Goal: Task Accomplishment & Management: Use online tool/utility

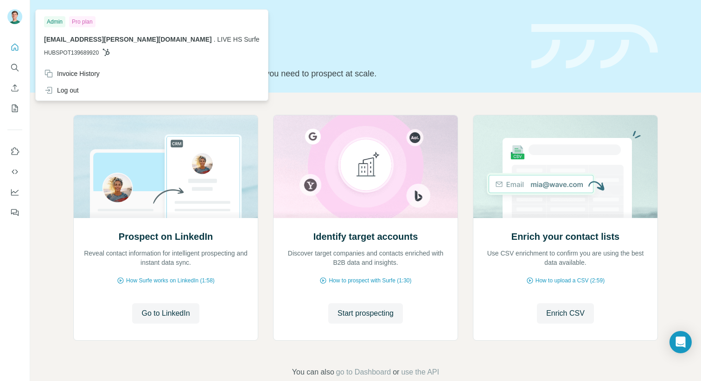
click at [16, 13] on img at bounding box center [14, 16] width 15 height 15
click at [325, 87] on div "Quick start Let’s prospect together Pick your starting point and we’ll provide …" at bounding box center [365, 46] width 671 height 93
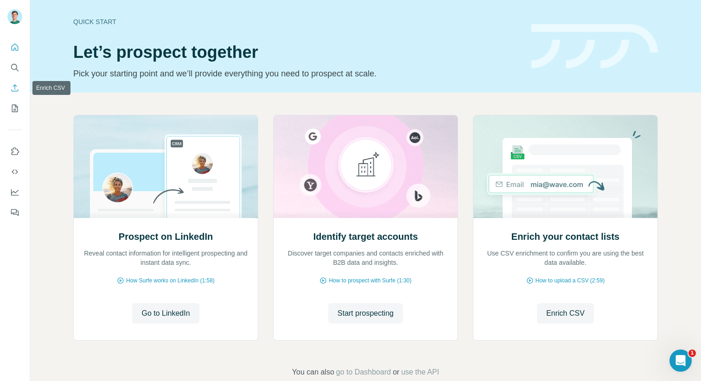
click at [19, 90] on icon "Enrich CSV" at bounding box center [14, 87] width 9 height 9
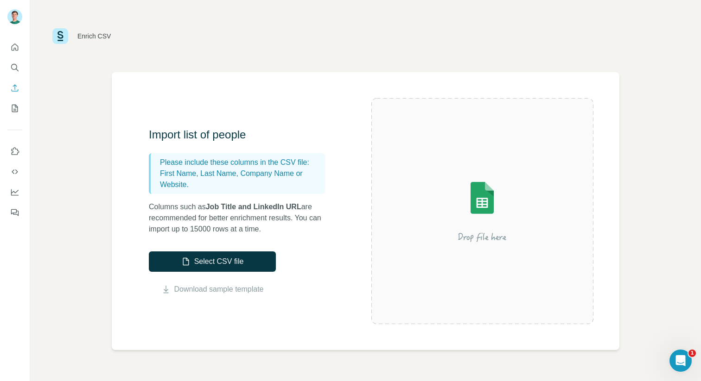
click at [18, 111] on icon "My lists" at bounding box center [14, 108] width 9 height 9
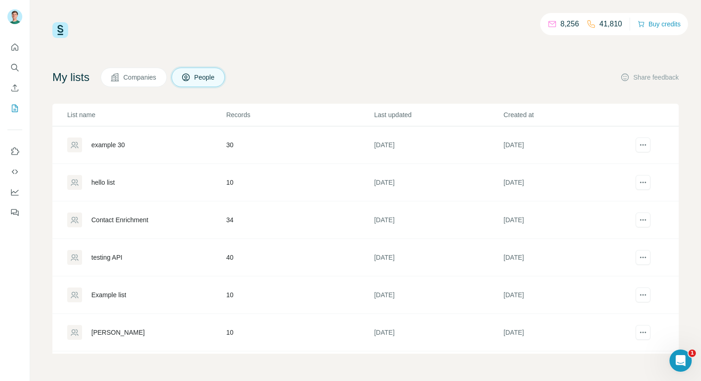
click at [105, 141] on div "example 30" at bounding box center [107, 144] width 33 height 9
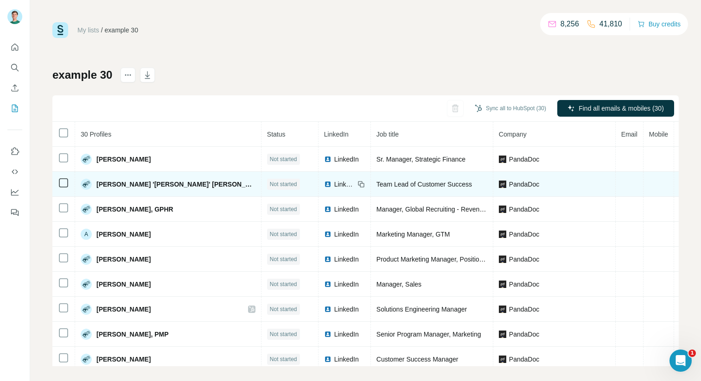
scroll to position [0, 0]
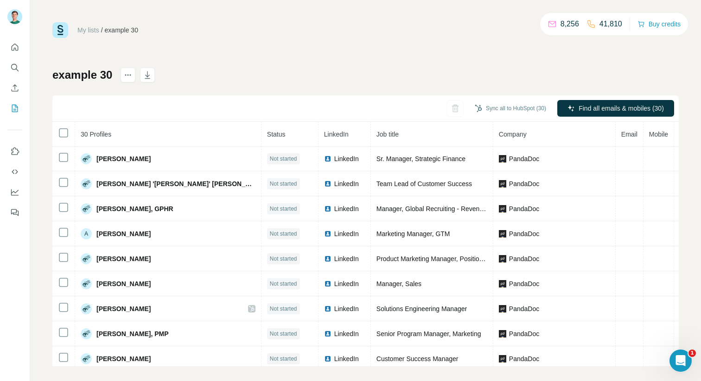
click at [11, 55] on button "Quick start" at bounding box center [14, 47] width 15 height 17
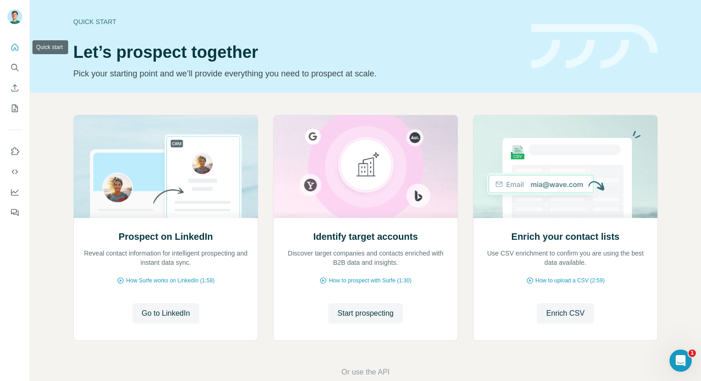
click at [13, 50] on icon "Quick start" at bounding box center [14, 47] width 9 height 9
click at [13, 68] on icon "Search" at bounding box center [14, 67] width 9 height 9
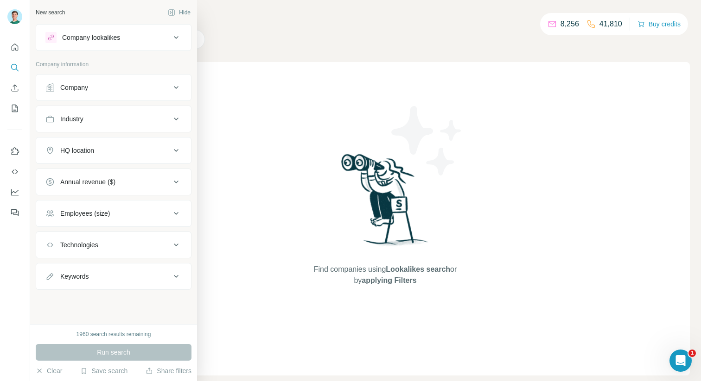
click at [135, 44] on button "Company lookalikes" at bounding box center [113, 37] width 155 height 22
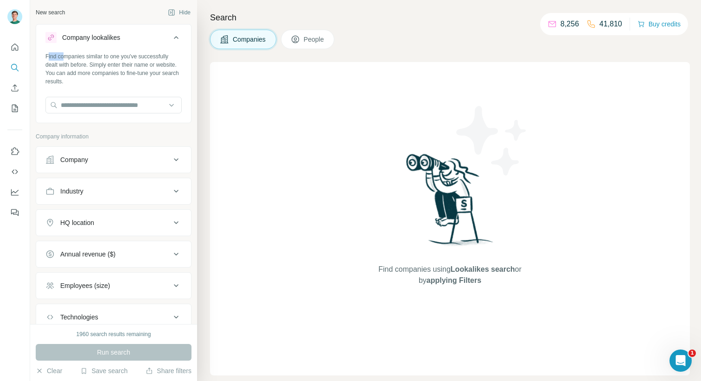
drag, startPoint x: 48, startPoint y: 57, endPoint x: 139, endPoint y: 83, distance: 94.4
click at [98, 59] on div "Find companies similar to one you've successfully dealt with before. Simply ent…" at bounding box center [113, 68] width 136 height 33
click at [139, 83] on div "Find companies similar to one you've successfully dealt with before. Simply ent…" at bounding box center [113, 68] width 136 height 33
click at [145, 37] on div "Company lookalikes" at bounding box center [107, 37] width 125 height 11
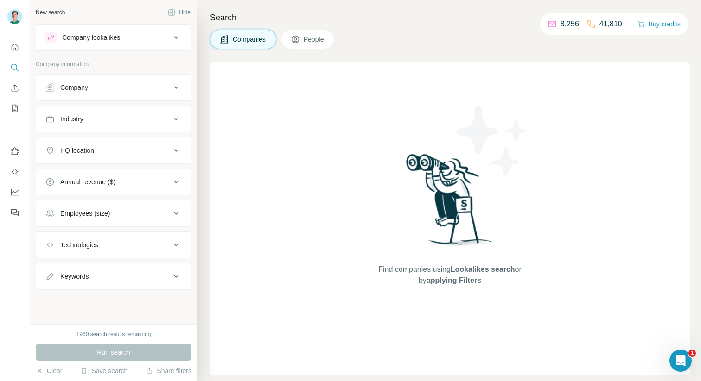
click at [176, 33] on icon at bounding box center [176, 37] width 11 height 11
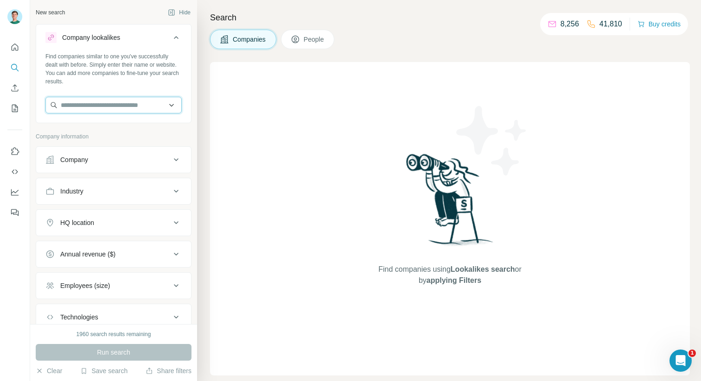
click at [108, 100] on input "text" at bounding box center [113, 105] width 136 height 17
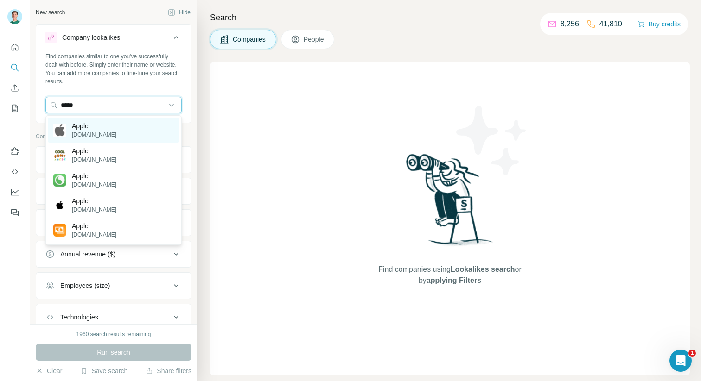
type input "*****"
click at [100, 127] on div "Apple [DOMAIN_NAME]" at bounding box center [114, 130] width 132 height 25
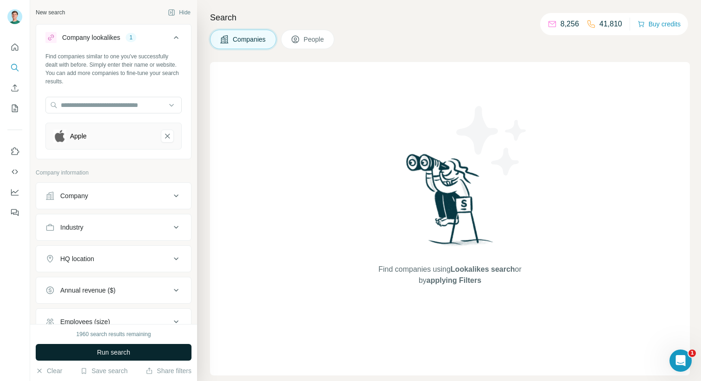
click at [114, 354] on span "Run search" at bounding box center [113, 352] width 33 height 9
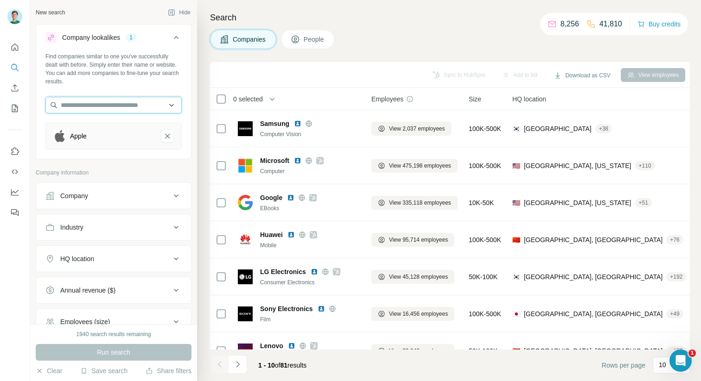
click at [156, 104] on input "text" at bounding box center [113, 105] width 136 height 17
click at [171, 104] on input "text" at bounding box center [113, 105] width 136 height 17
click at [127, 91] on div "Find companies similar to one you've successfully dealt with before. Simply ent…" at bounding box center [113, 104] width 155 height 105
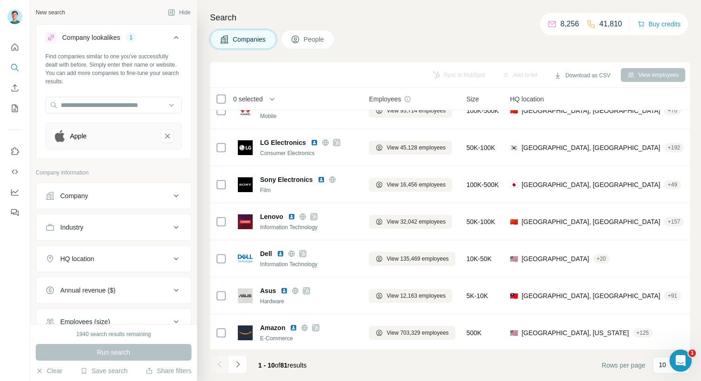
scroll to position [129, 0]
click at [166, 202] on button "Company" at bounding box center [113, 196] width 155 height 22
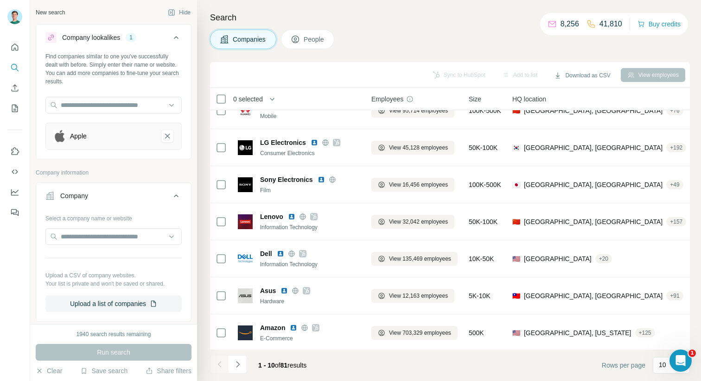
click at [166, 202] on button "Company" at bounding box center [113, 198] width 155 height 26
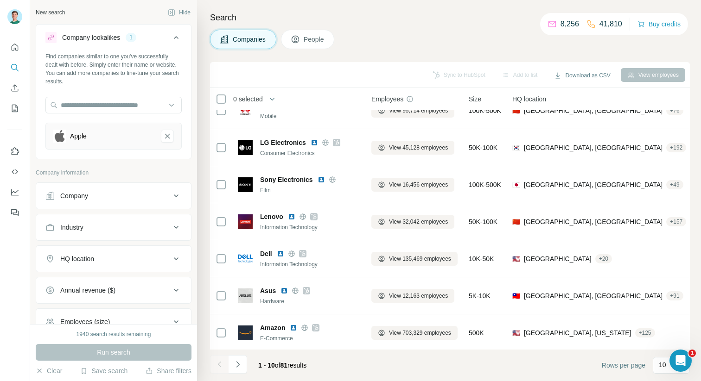
click at [166, 202] on button "Company" at bounding box center [113, 196] width 155 height 22
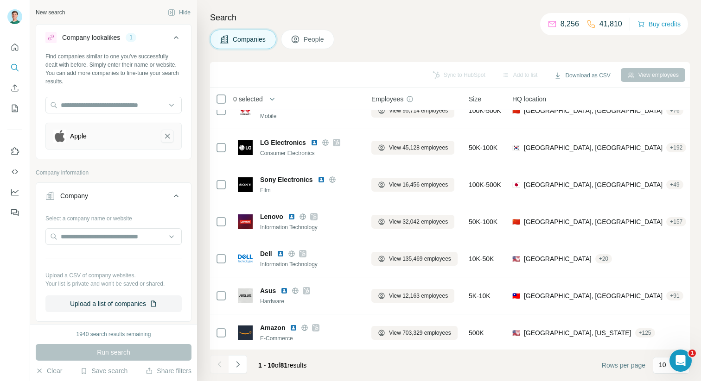
click at [171, 133] on icon "Apple-remove-button" at bounding box center [167, 136] width 8 height 9
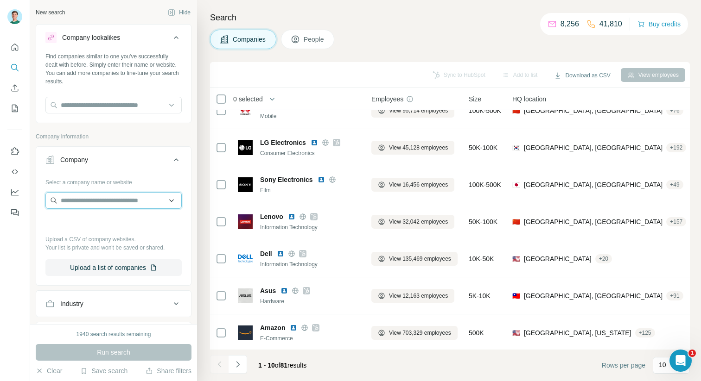
click at [92, 202] on input "text" at bounding box center [113, 200] width 136 height 17
type input "*********"
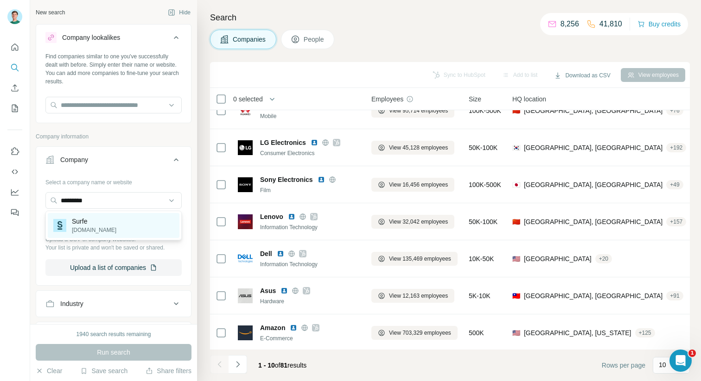
click at [86, 219] on p "Surfe" at bounding box center [94, 221] width 44 height 9
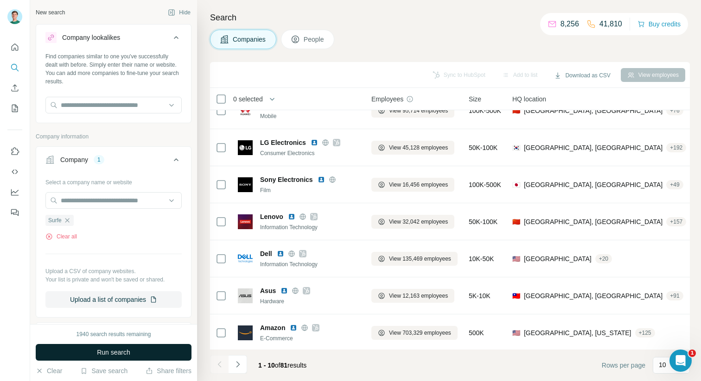
click at [126, 348] on span "Run search" at bounding box center [113, 352] width 33 height 9
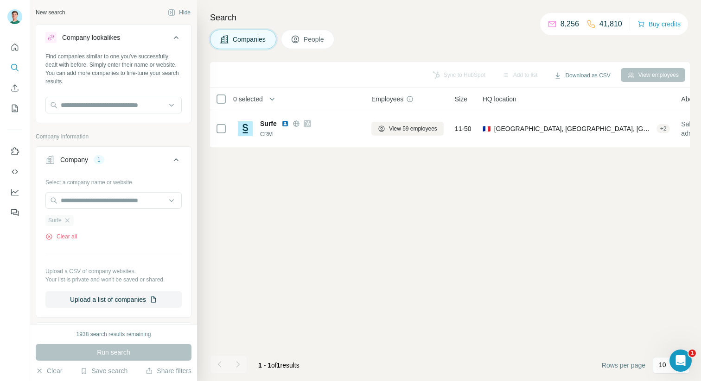
click at [73, 222] on div "Surfe" at bounding box center [59, 220] width 28 height 11
click at [174, 154] on icon at bounding box center [176, 159] width 11 height 11
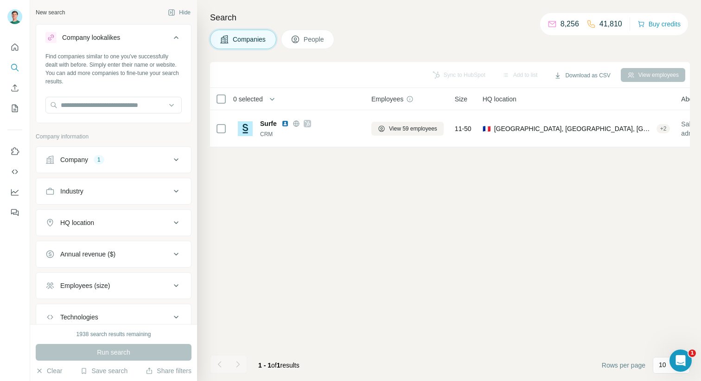
click at [108, 164] on div "Company 1" at bounding box center [107, 159] width 125 height 9
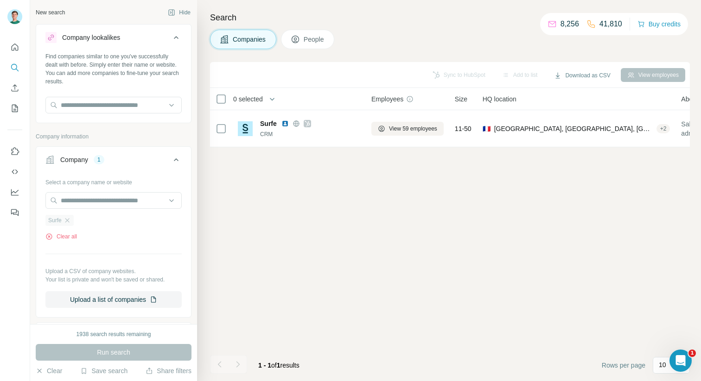
click at [72, 222] on div "Surfe" at bounding box center [59, 220] width 28 height 11
click at [69, 220] on icon "button" at bounding box center [66, 220] width 7 height 7
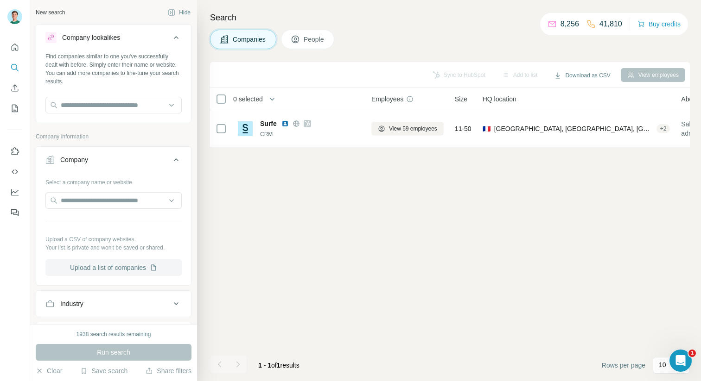
click at [119, 266] on button "Upload a list of companies" at bounding box center [113, 268] width 136 height 17
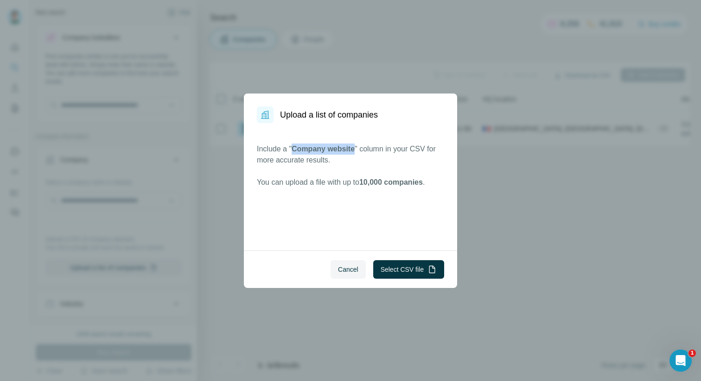
drag, startPoint x: 357, startPoint y: 151, endPoint x: 295, endPoint y: 151, distance: 62.6
click at [295, 151] on span "Company website" at bounding box center [323, 149] width 63 height 8
copy span "Company website"
click at [410, 254] on div "Cancel Select CSV file" at bounding box center [350, 270] width 213 height 38
click at [410, 275] on button "Select CSV file" at bounding box center [408, 269] width 71 height 19
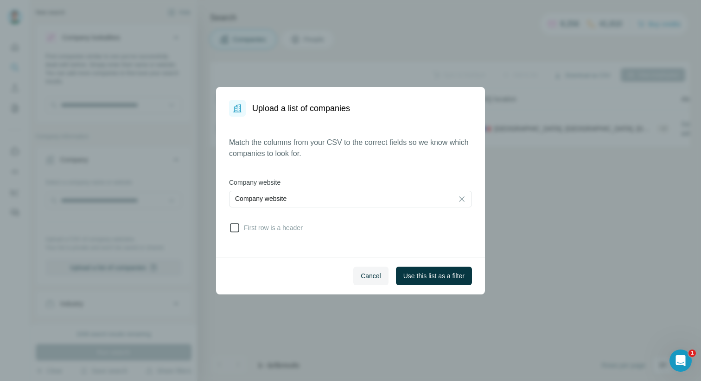
click at [277, 229] on span "First row is a header" at bounding box center [271, 227] width 63 height 9
click at [406, 282] on button "Use this list as a filter" at bounding box center [434, 276] width 76 height 19
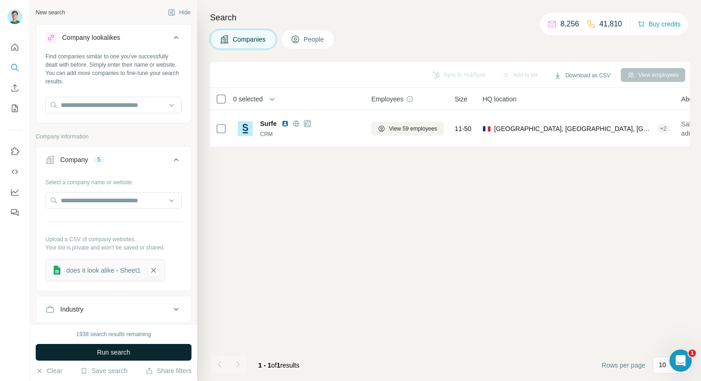
click at [123, 352] on span "Run search" at bounding box center [113, 352] width 33 height 9
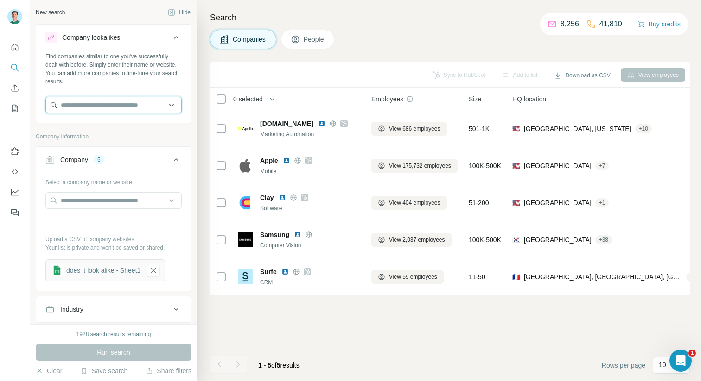
click at [136, 109] on input "text" at bounding box center [113, 105] width 136 height 17
click at [171, 104] on input "text" at bounding box center [113, 105] width 136 height 17
click at [177, 33] on icon at bounding box center [176, 37] width 11 height 11
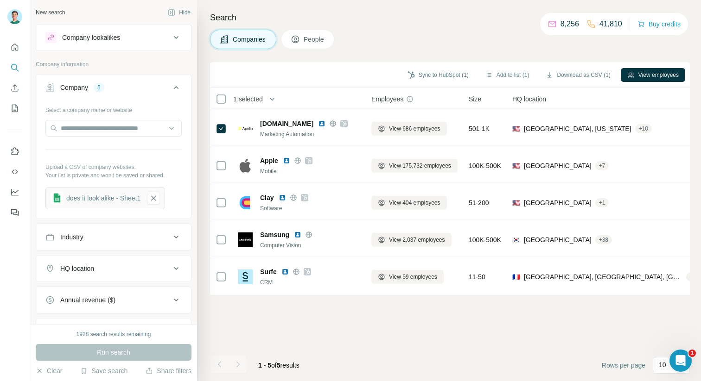
click at [199, 38] on div "Search Companies People Sync to HubSpot (1) Add to list (1) Download as CSV (1)…" at bounding box center [449, 190] width 504 height 381
click at [167, 38] on div "Company lookalikes" at bounding box center [107, 37] width 125 height 11
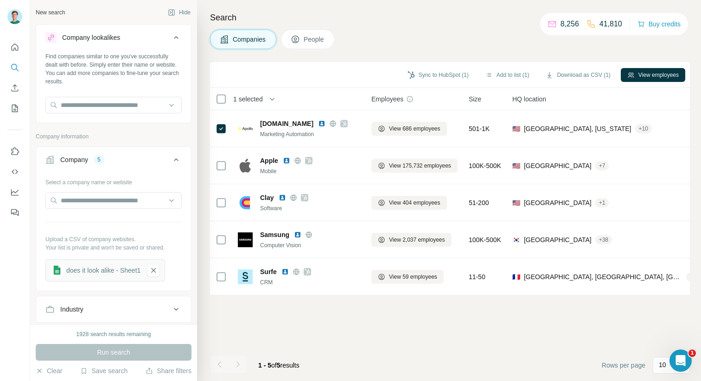
click at [151, 39] on div "Company lookalikes" at bounding box center [107, 37] width 125 height 11
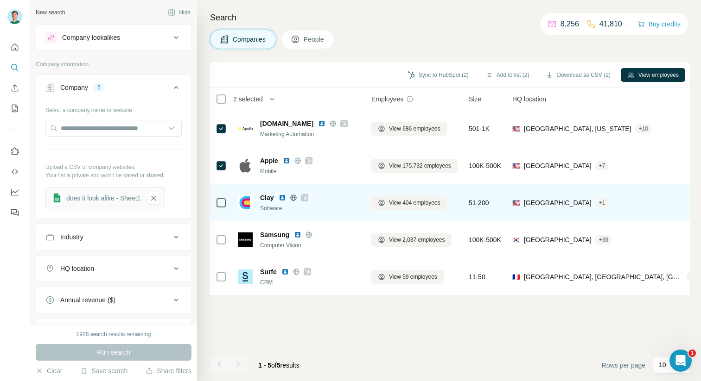
click at [220, 212] on div at bounding box center [221, 202] width 11 height 25
click at [220, 209] on div at bounding box center [221, 202] width 11 height 25
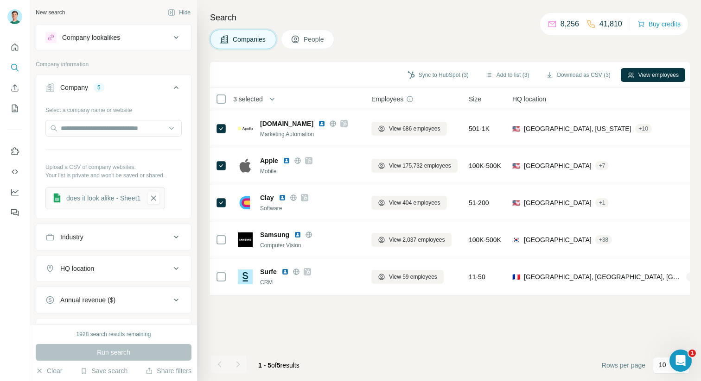
click at [175, 44] on button "Company lookalikes" at bounding box center [113, 37] width 155 height 22
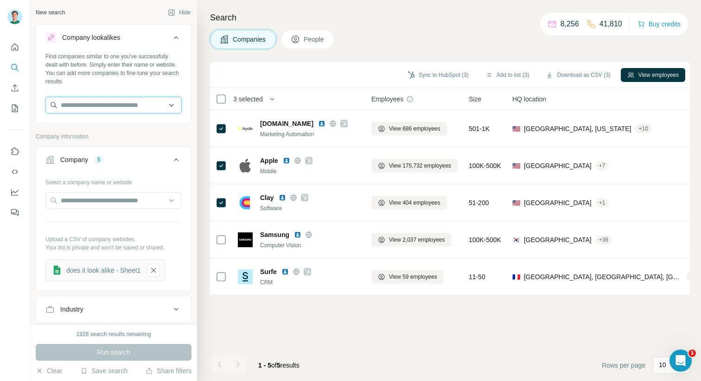
click at [77, 107] on input "text" at bounding box center [113, 105] width 136 height 17
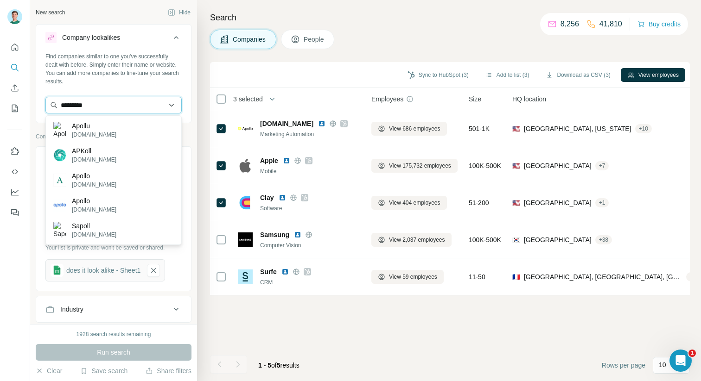
type input "*********"
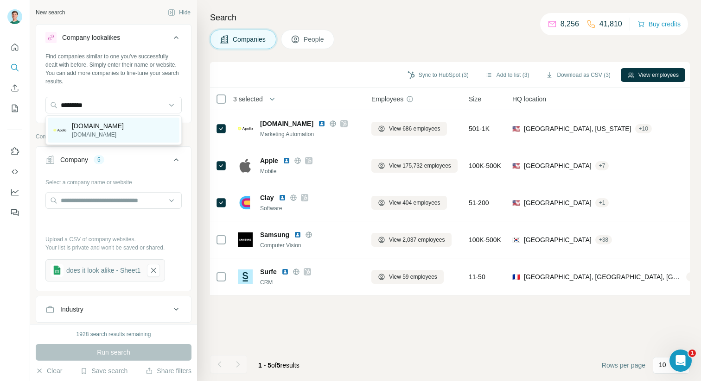
click at [102, 139] on div "[DOMAIN_NAME] [DOMAIN_NAME]" at bounding box center [114, 130] width 132 height 25
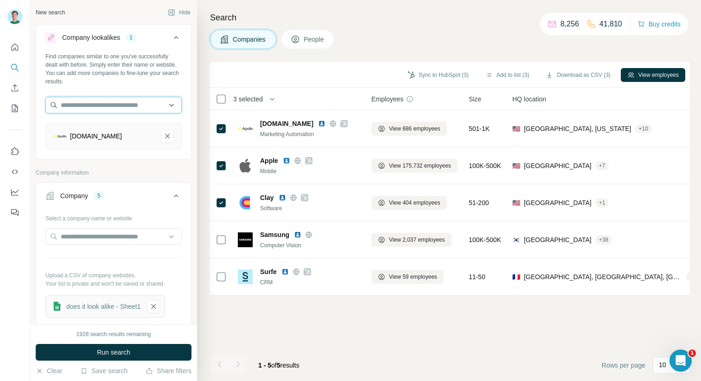
click at [102, 111] on input "text" at bounding box center [113, 105] width 136 height 17
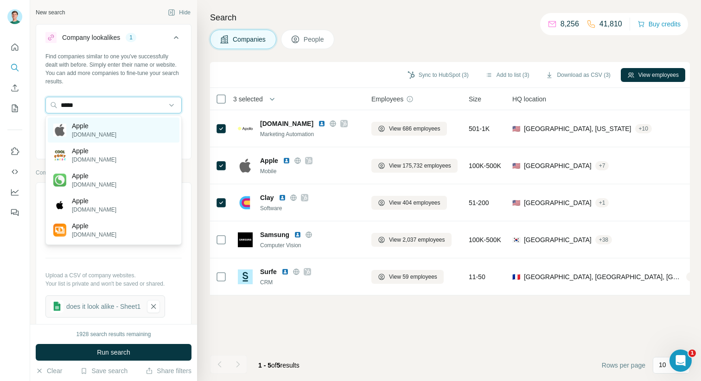
type input "*****"
click at [105, 125] on div "Apple [DOMAIN_NAME]" at bounding box center [114, 130] width 132 height 25
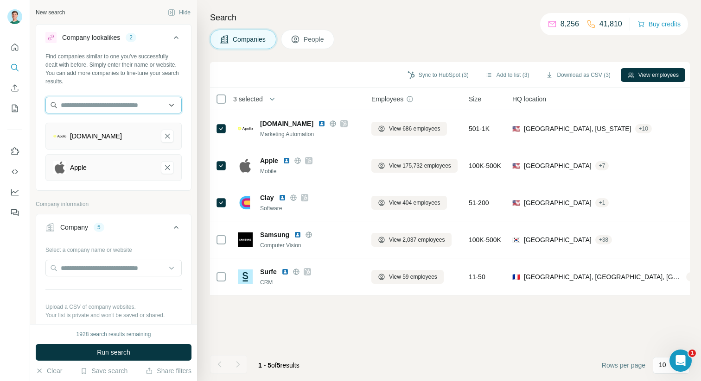
click at [104, 107] on input "text" at bounding box center [113, 105] width 136 height 17
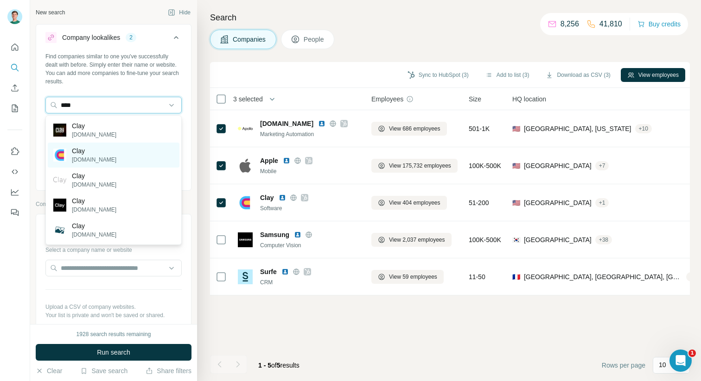
type input "****"
click at [93, 152] on p "Clay" at bounding box center [94, 150] width 44 height 9
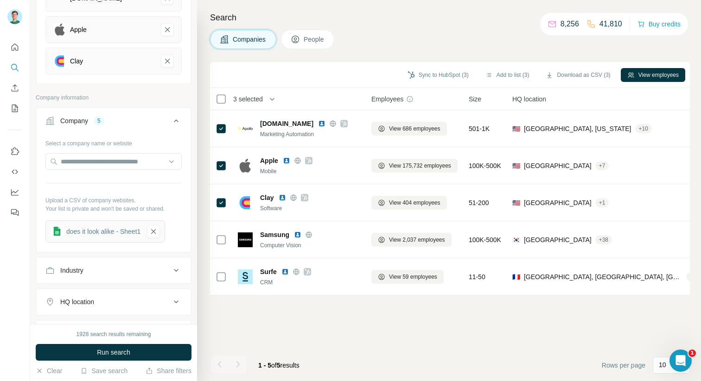
scroll to position [143, 0]
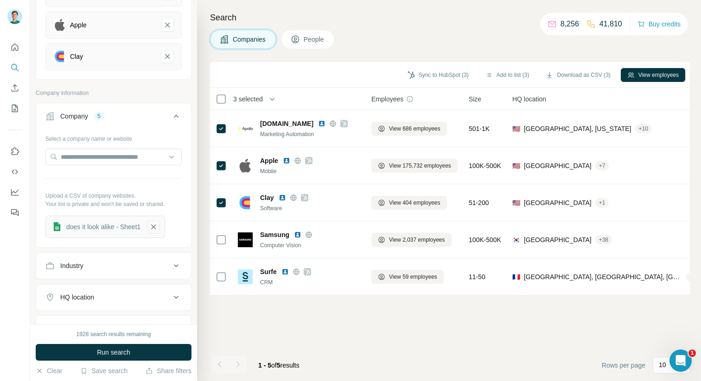
click at [156, 227] on icon "button" at bounding box center [153, 227] width 5 height 5
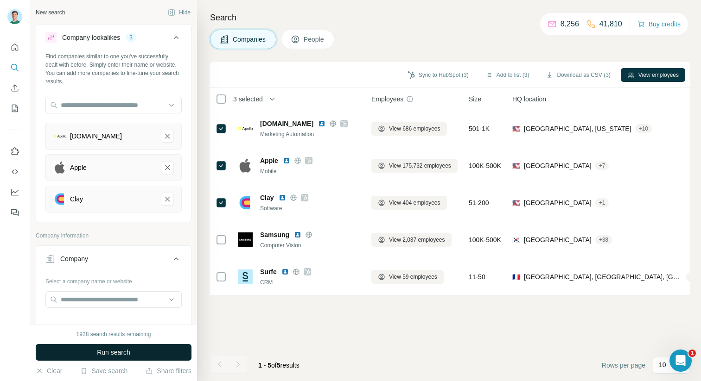
click at [107, 352] on span "Run search" at bounding box center [113, 352] width 33 height 9
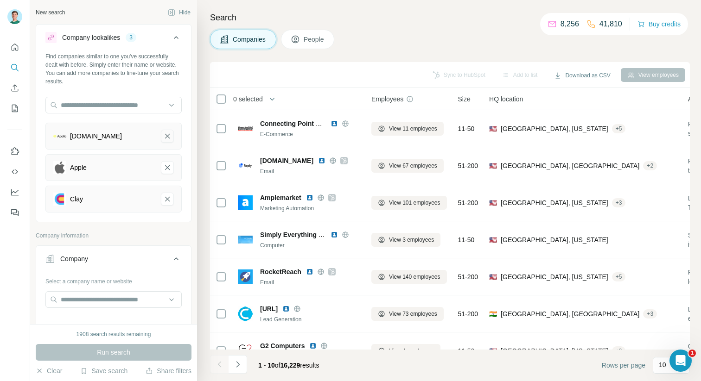
click at [167, 132] on icon "apollo.io-remove-button" at bounding box center [167, 136] width 8 height 9
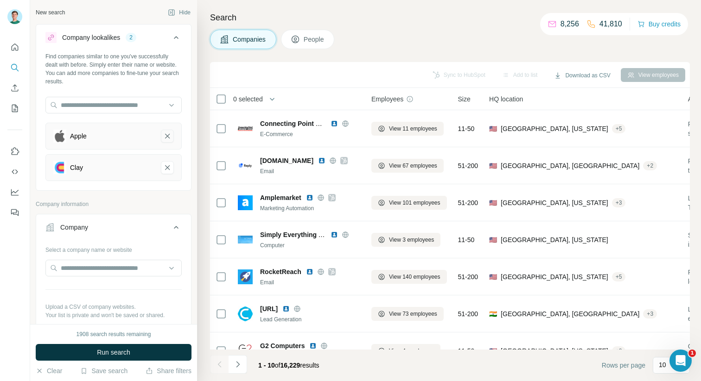
click at [169, 134] on icon "Apple-remove-button" at bounding box center [167, 136] width 5 height 5
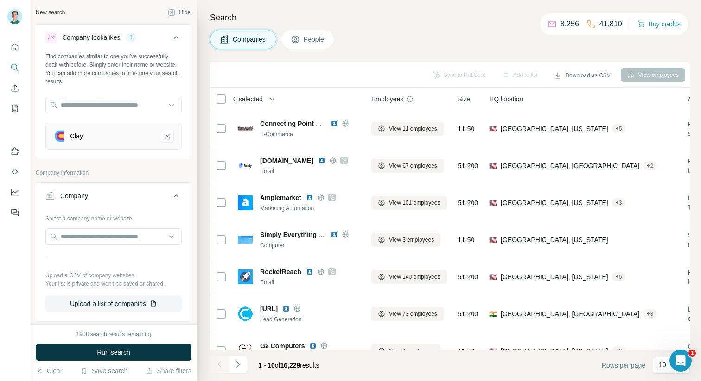
click at [171, 146] on div "Clay" at bounding box center [113, 136] width 136 height 27
click at [169, 136] on icon "Clay-remove-button" at bounding box center [167, 136] width 8 height 9
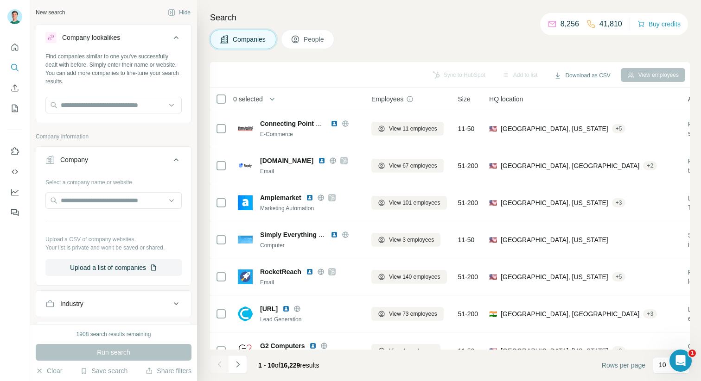
click at [310, 38] on span "People" at bounding box center [314, 39] width 21 height 9
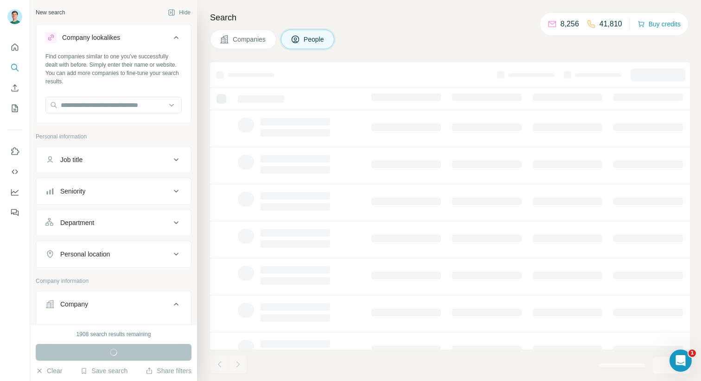
click at [248, 39] on span "Companies" at bounding box center [250, 39] width 34 height 9
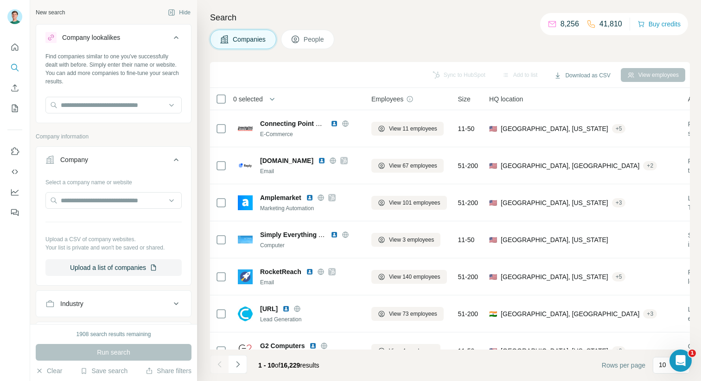
click at [314, 39] on span "People" at bounding box center [314, 39] width 21 height 9
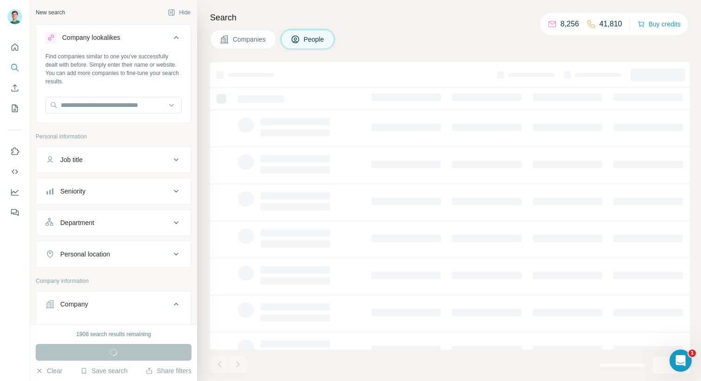
click at [264, 44] on span "Companies" at bounding box center [250, 39] width 34 height 9
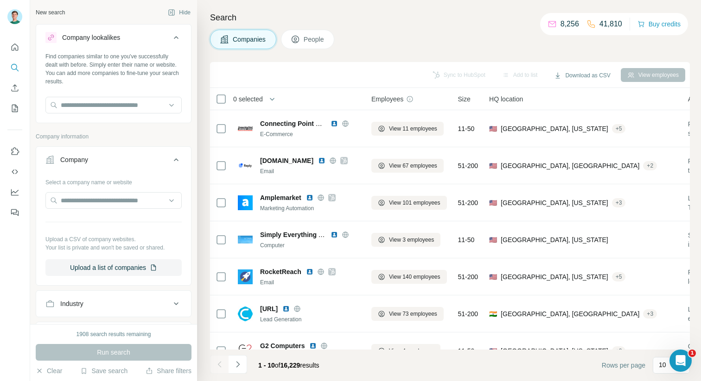
click at [312, 44] on span "People" at bounding box center [314, 39] width 21 height 9
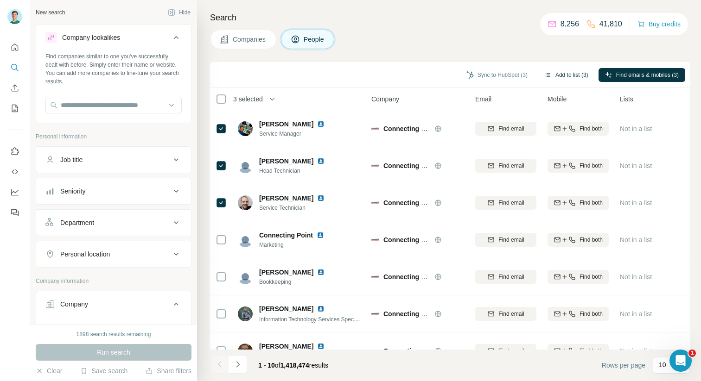
click at [560, 76] on button "Add to list (3)" at bounding box center [566, 75] width 57 height 14
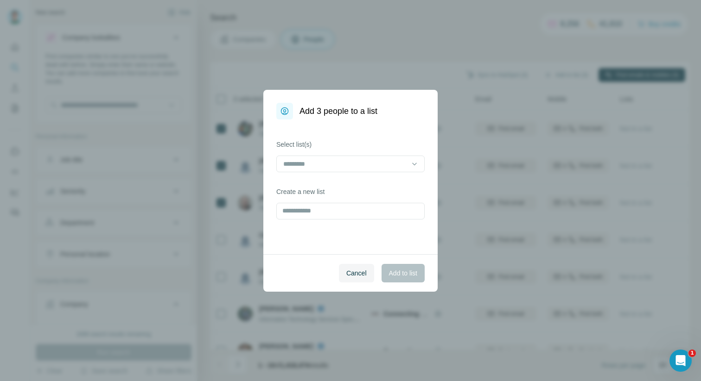
click at [337, 178] on div "Select list(s) Create a new list" at bounding box center [350, 187] width 174 height 135
click at [329, 164] on input at bounding box center [344, 164] width 125 height 10
click at [305, 271] on div "Cancel Add to list" at bounding box center [350, 273] width 174 height 38
click at [307, 205] on input "text" at bounding box center [350, 211] width 148 height 17
type input "**********"
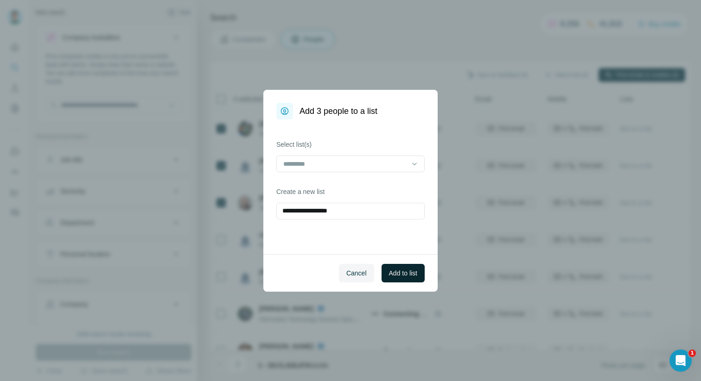
click at [394, 268] on button "Add to list" at bounding box center [402, 273] width 43 height 19
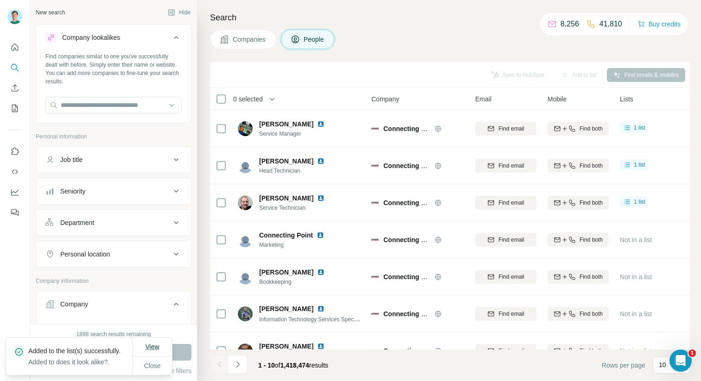
click at [158, 345] on span "View" at bounding box center [152, 346] width 14 height 7
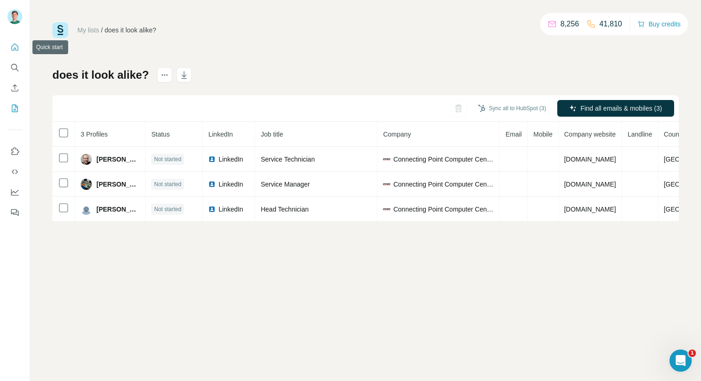
click at [21, 45] on button "Quick start" at bounding box center [14, 47] width 15 height 17
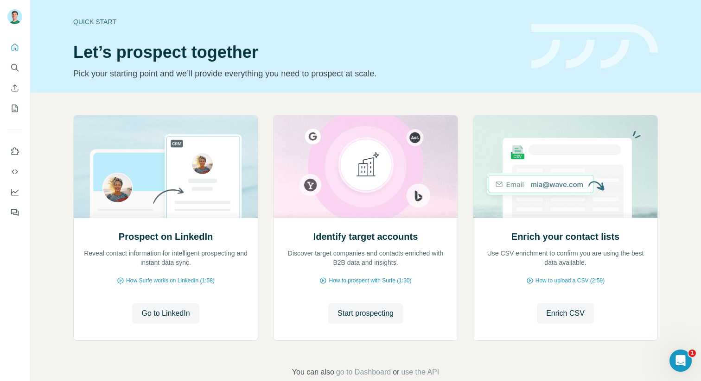
click at [16, 71] on icon "Search" at bounding box center [14, 67] width 9 height 9
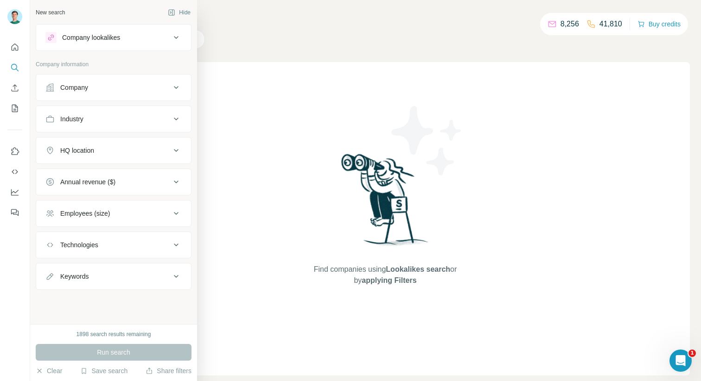
click at [80, 38] on div "Company lookalikes" at bounding box center [91, 37] width 58 height 9
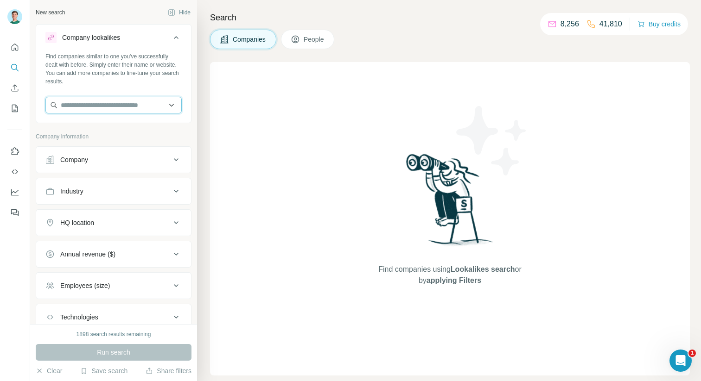
click at [83, 105] on input "text" at bounding box center [113, 105] width 136 height 17
type input "*********"
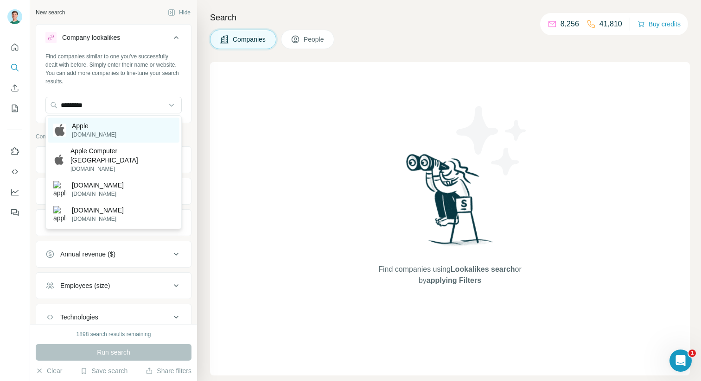
click at [101, 134] on div "Apple [DOMAIN_NAME]" at bounding box center [114, 130] width 132 height 25
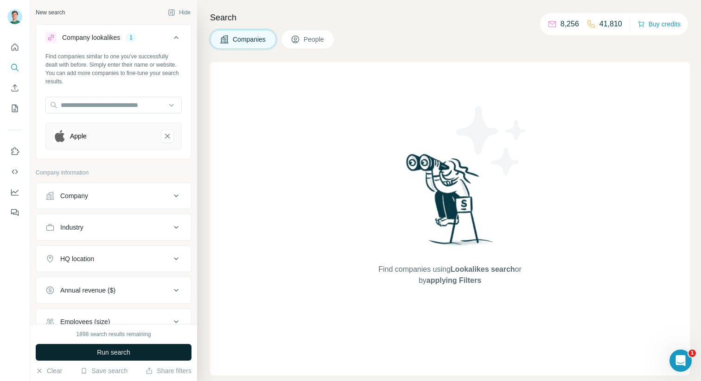
click at [123, 356] on span "Run search" at bounding box center [113, 352] width 33 height 9
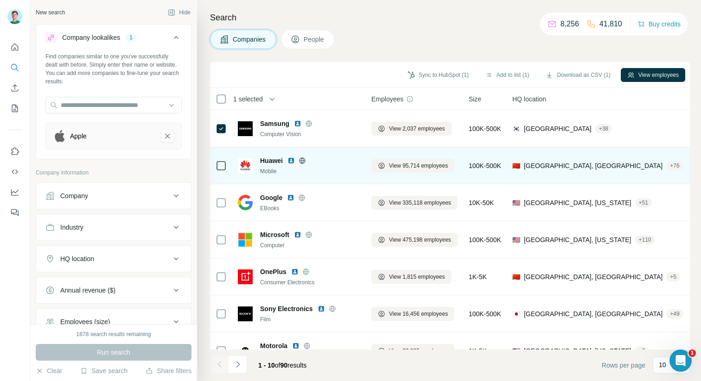
click at [224, 171] on icon at bounding box center [221, 165] width 11 height 11
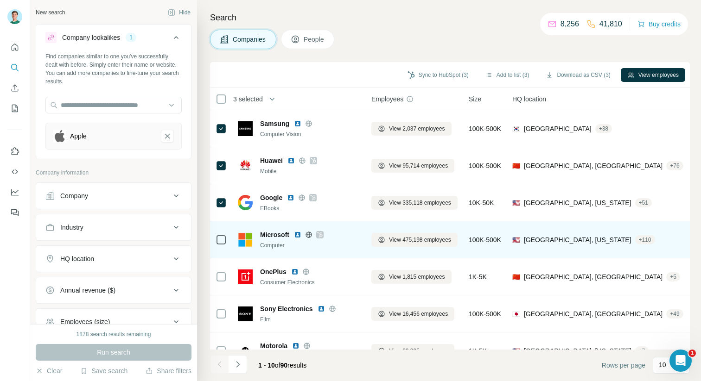
click at [222, 249] on div at bounding box center [221, 239] width 11 height 25
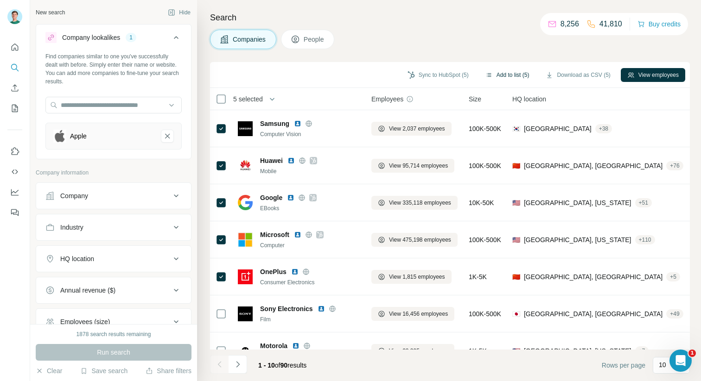
click at [506, 79] on button "Add to list (5)" at bounding box center [507, 75] width 57 height 14
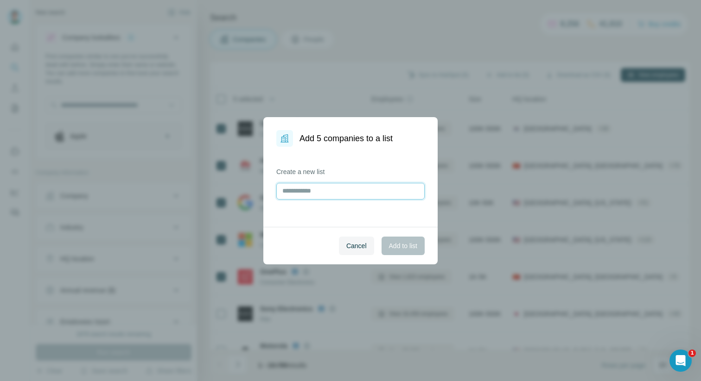
click at [346, 188] on input "text" at bounding box center [350, 191] width 148 height 17
type input "**********"
click at [404, 243] on span "Add to list" at bounding box center [403, 245] width 28 height 9
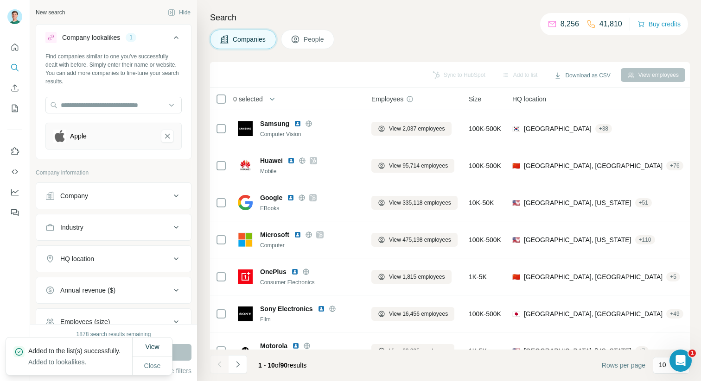
click at [147, 338] on div "View" at bounding box center [152, 347] width 39 height 19
click at [152, 343] on span "View" at bounding box center [152, 346] width 14 height 7
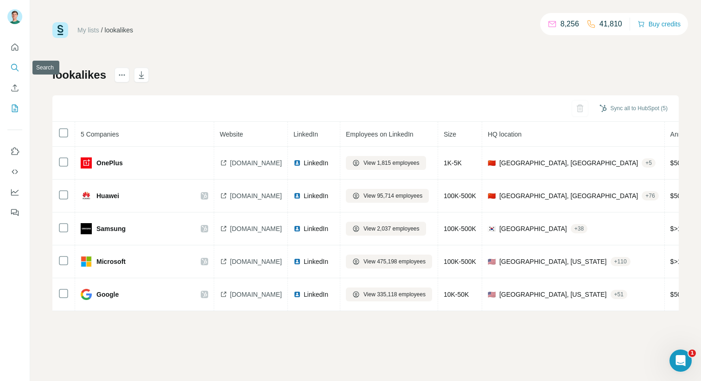
click at [22, 67] on button "Search" at bounding box center [14, 67] width 15 height 17
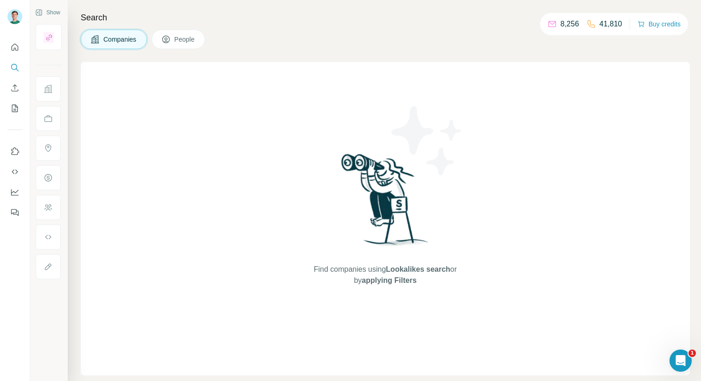
click at [183, 40] on span "People" at bounding box center [184, 39] width 21 height 9
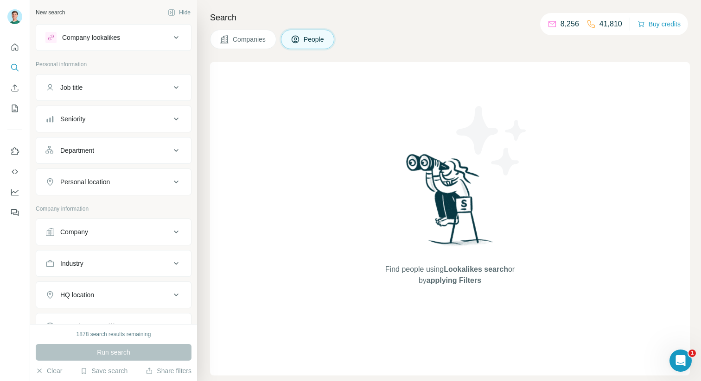
click at [152, 227] on button "Company" at bounding box center [113, 232] width 155 height 22
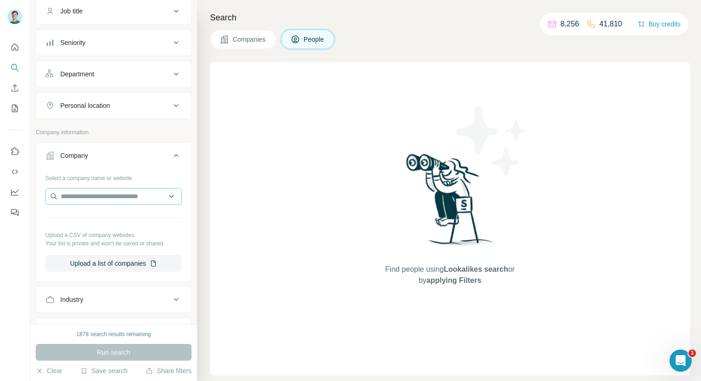
scroll to position [79, 0]
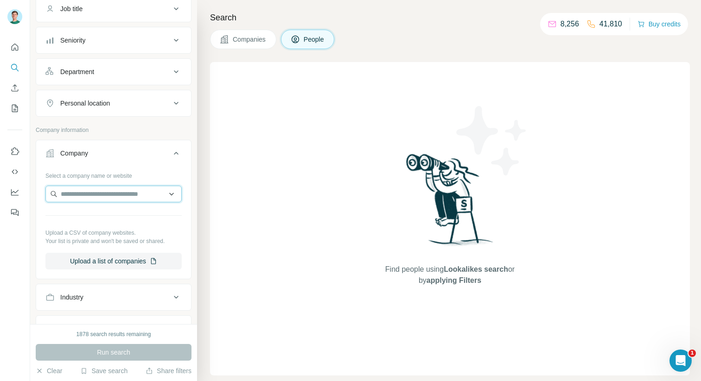
click at [171, 191] on input "text" at bounding box center [113, 194] width 136 height 17
click at [145, 172] on div "Select a company name or website" at bounding box center [113, 174] width 136 height 12
click at [237, 31] on button "Companies" at bounding box center [243, 39] width 66 height 19
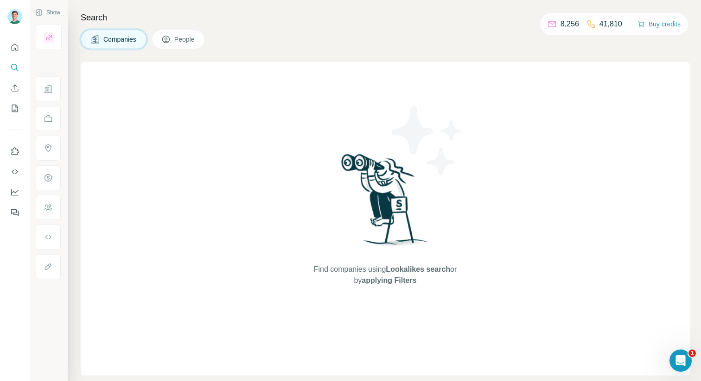
scroll to position [0, 0]
click at [12, 110] on icon "My lists" at bounding box center [15, 108] width 6 height 7
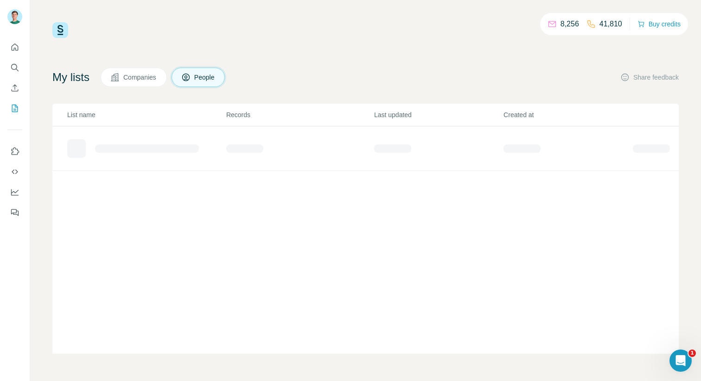
click at [138, 80] on span "Companies" at bounding box center [140, 77] width 34 height 9
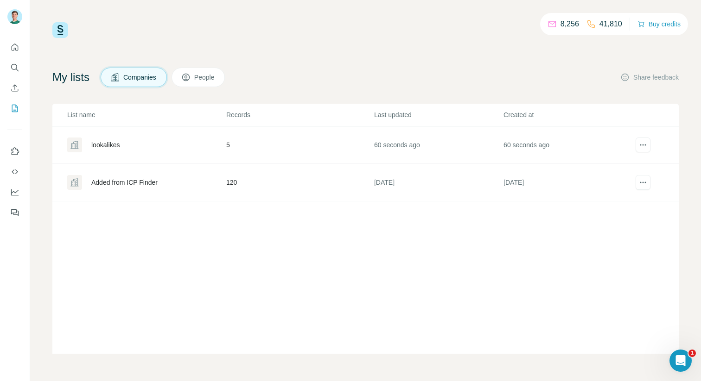
click at [108, 146] on div "lookalikes" at bounding box center [105, 144] width 28 height 9
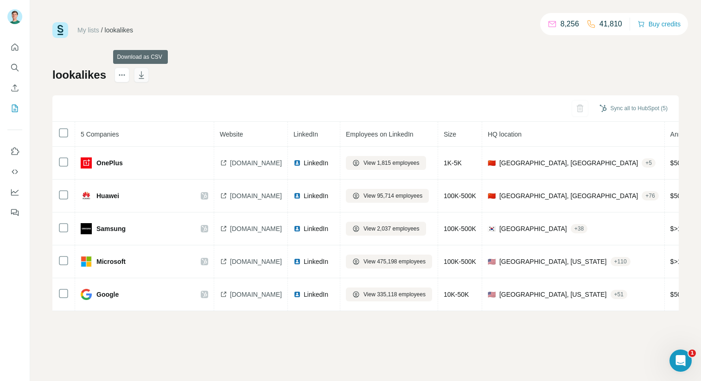
click at [137, 76] on icon "button" at bounding box center [141, 74] width 9 height 9
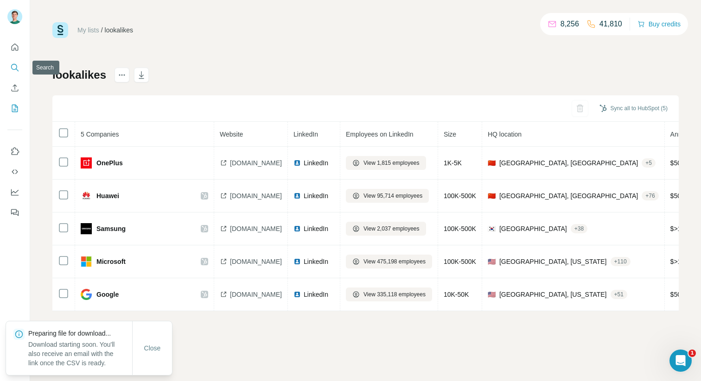
click at [13, 63] on icon "Search" at bounding box center [14, 67] width 9 height 9
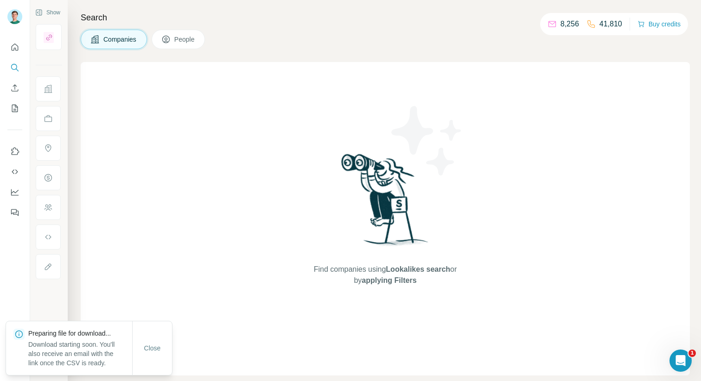
click at [173, 39] on button "People" at bounding box center [179, 39] width 54 height 19
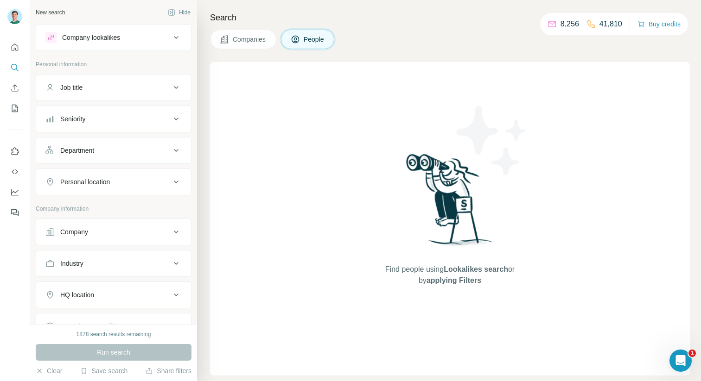
click at [174, 226] on button "Company" at bounding box center [113, 232] width 155 height 22
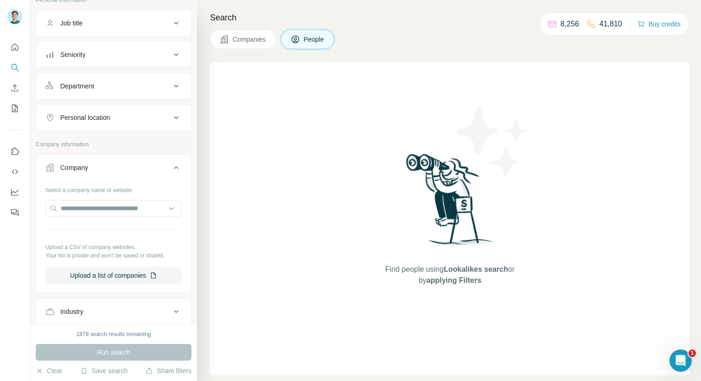
scroll to position [68, 0]
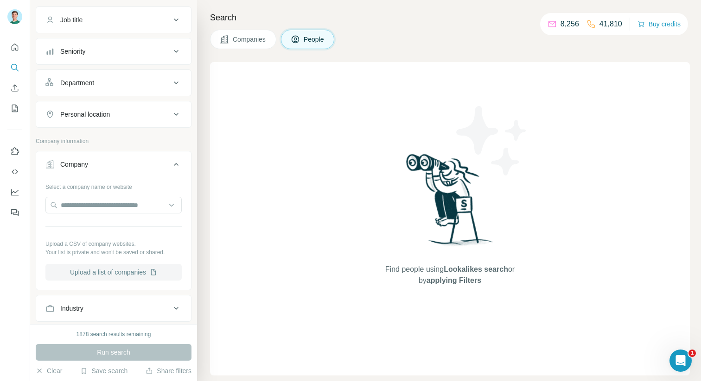
click at [143, 274] on button "Upload a list of companies" at bounding box center [113, 272] width 136 height 17
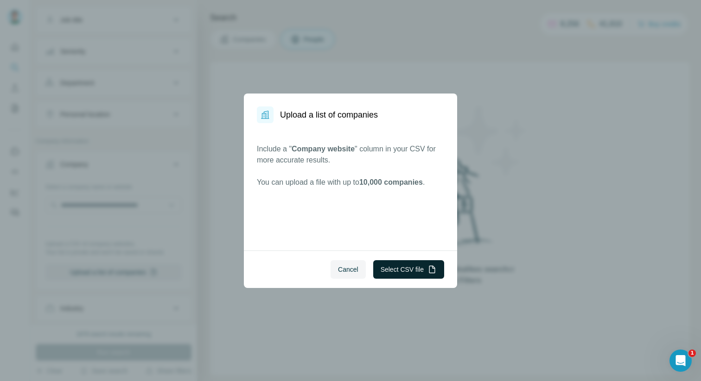
click at [413, 265] on button "Select CSV file" at bounding box center [408, 269] width 71 height 19
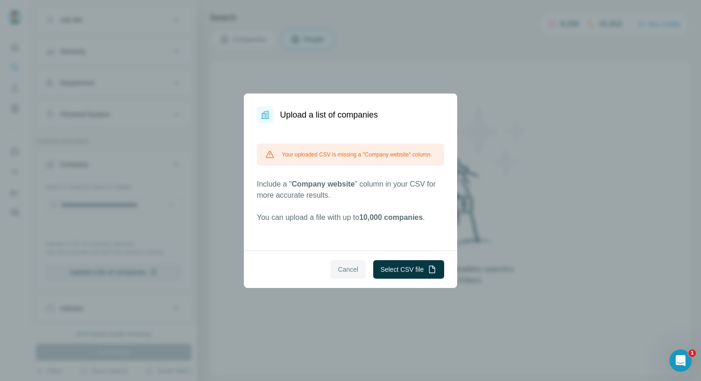
click at [348, 270] on span "Cancel" at bounding box center [348, 269] width 20 height 9
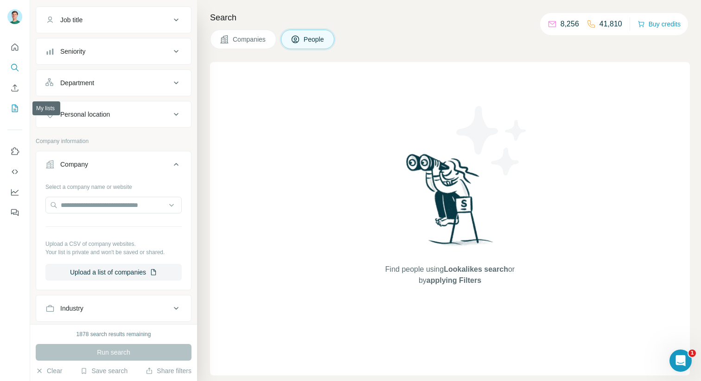
click at [20, 102] on button "My lists" at bounding box center [14, 108] width 15 height 17
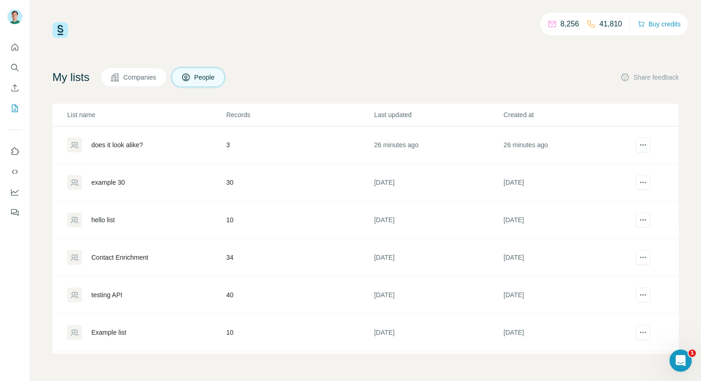
click at [125, 75] on button "Companies" at bounding box center [134, 77] width 66 height 19
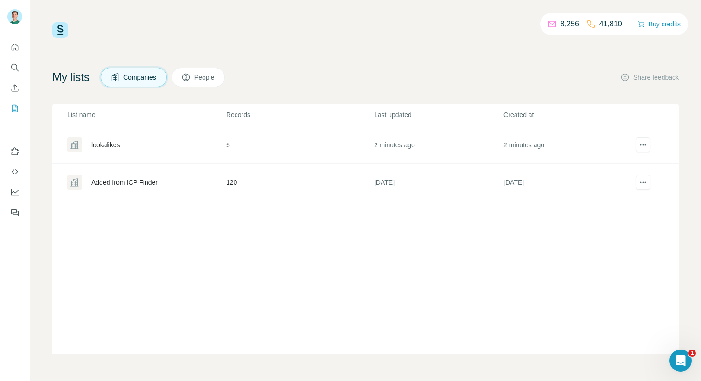
click at [114, 150] on div "lookalikes" at bounding box center [146, 145] width 158 height 15
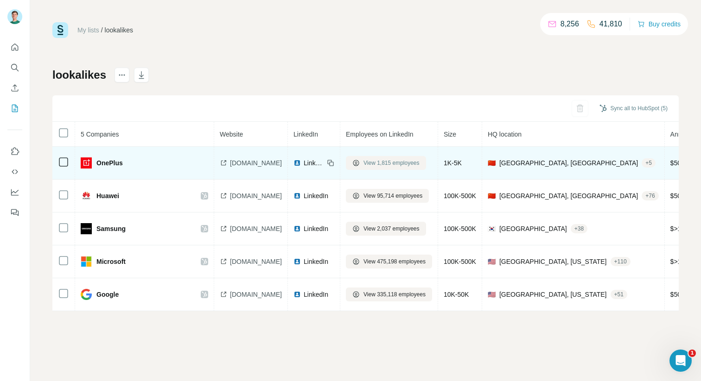
click at [377, 160] on span "View 1,815 employees" at bounding box center [391, 163] width 56 height 8
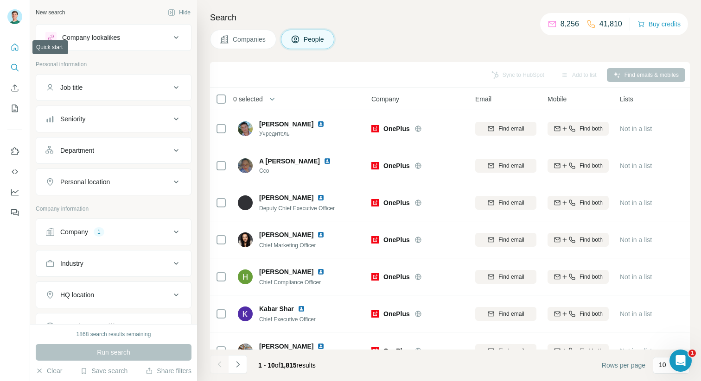
click at [13, 53] on button "Quick start" at bounding box center [14, 47] width 15 height 17
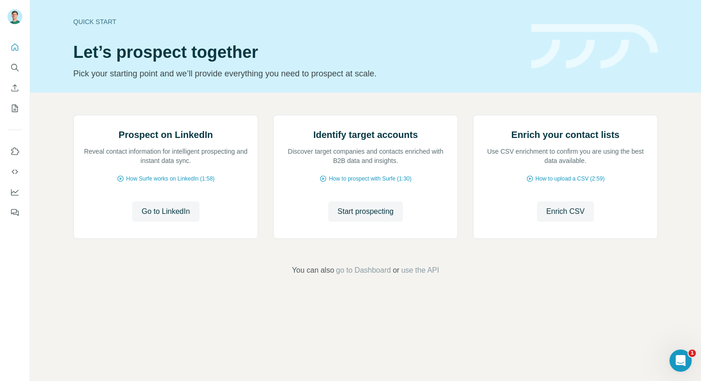
click at [361, 44] on h1 "Let’s prospect together" at bounding box center [296, 52] width 447 height 19
click at [16, 62] on button "Search" at bounding box center [14, 67] width 15 height 17
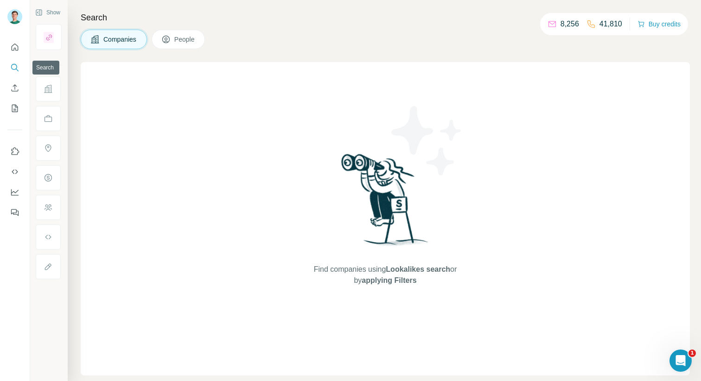
click at [16, 68] on icon "Search" at bounding box center [14, 67] width 6 height 6
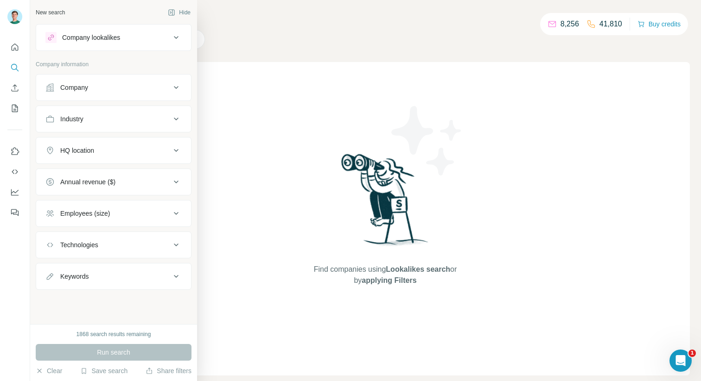
click at [54, 42] on div at bounding box center [50, 37] width 11 height 11
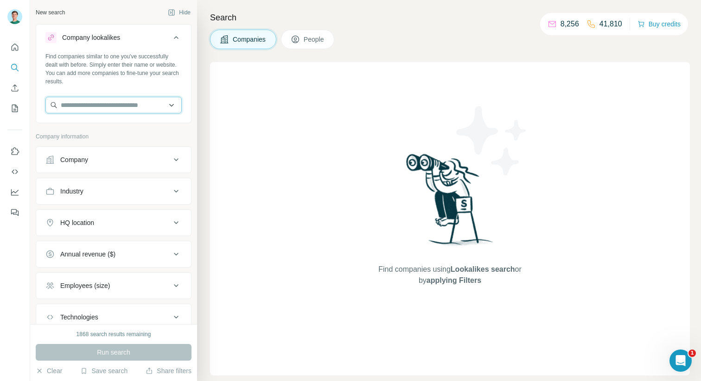
click at [87, 108] on input "text" at bounding box center [113, 105] width 136 height 17
type input "*****"
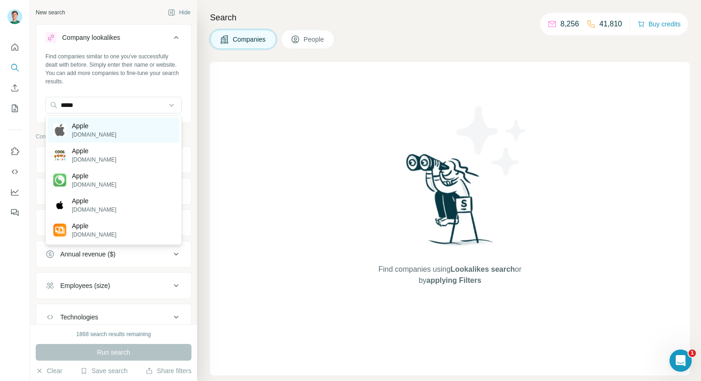
click at [118, 137] on div "Apple [DOMAIN_NAME]" at bounding box center [114, 130] width 132 height 25
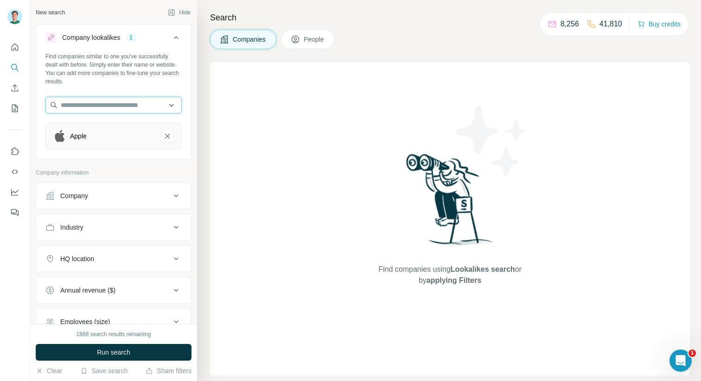
click at [94, 107] on input "text" at bounding box center [113, 105] width 136 height 17
click at [122, 166] on div "Company lookalikes 1 Find companies similar to one you've successfully dealt wi…" at bounding box center [114, 211] width 156 height 375
click at [79, 106] on input "text" at bounding box center [113, 105] width 136 height 17
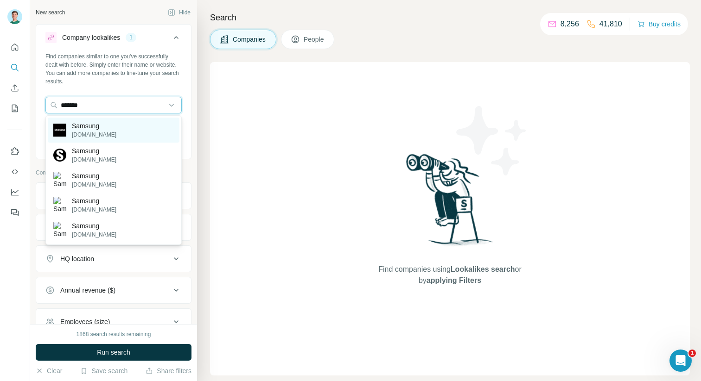
type input "*******"
click at [101, 132] on p "[DOMAIN_NAME]" at bounding box center [94, 135] width 44 height 8
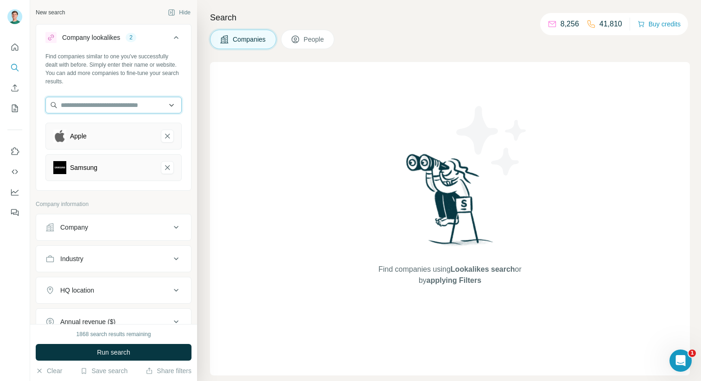
click at [85, 109] on input "text" at bounding box center [113, 105] width 136 height 17
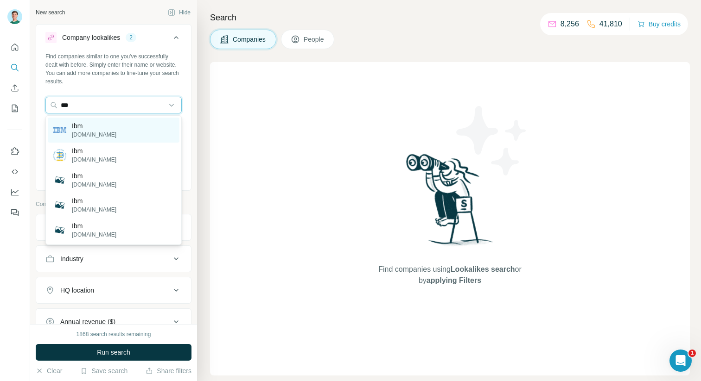
type input "***"
click at [100, 127] on div "Ibm ibm.com" at bounding box center [114, 130] width 132 height 25
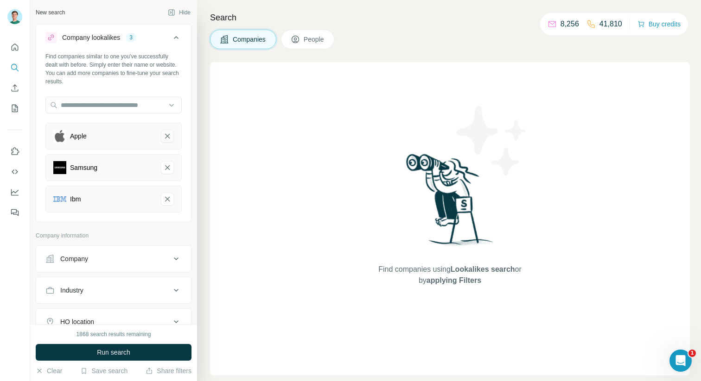
click at [170, 134] on icon "Apple-remove-button" at bounding box center [167, 136] width 5 height 5
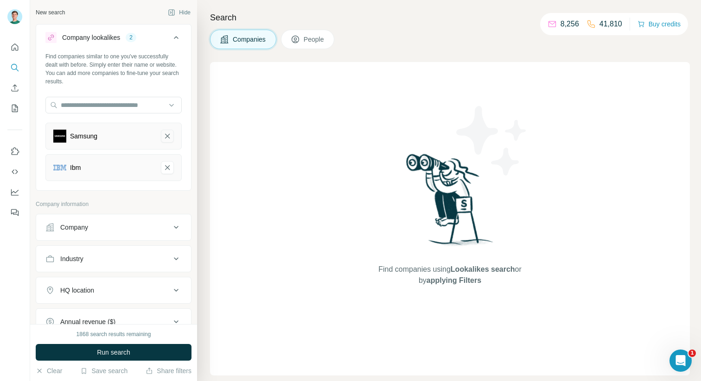
click at [170, 134] on icon "Samsung-remove-button" at bounding box center [167, 136] width 5 height 5
click at [169, 134] on icon "Ibm-remove-button" at bounding box center [167, 136] width 5 height 5
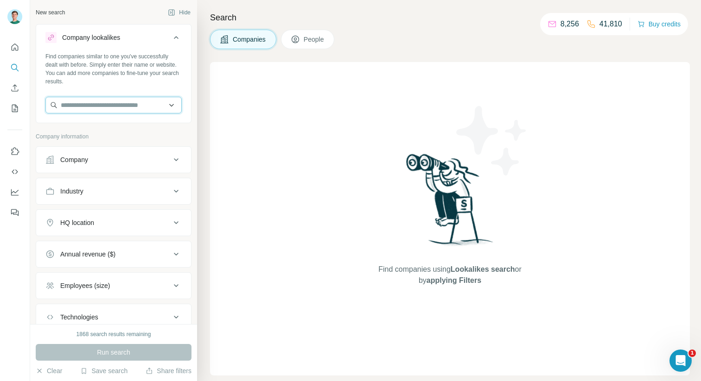
drag, startPoint x: 171, startPoint y: 100, endPoint x: 54, endPoint y: 101, distance: 116.3
click at [163, 101] on input "text" at bounding box center [113, 105] width 136 height 17
click at [118, 87] on div "Find companies similar to one you've successfully dealt with before. Simply ent…" at bounding box center [113, 86] width 155 height 69
click at [145, 159] on div "Company" at bounding box center [107, 159] width 125 height 9
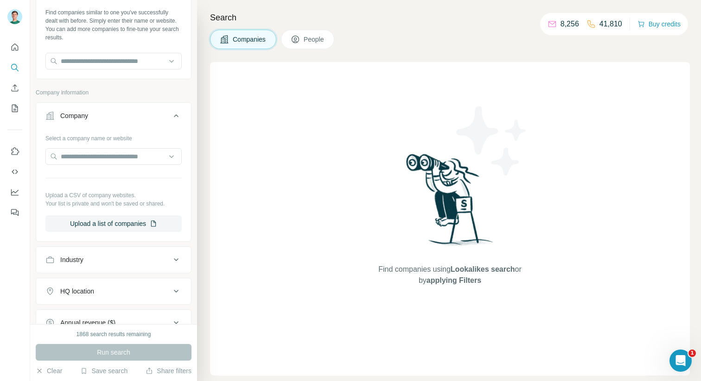
scroll to position [45, 0]
click at [107, 228] on button "Upload a list of companies" at bounding box center [113, 222] width 136 height 17
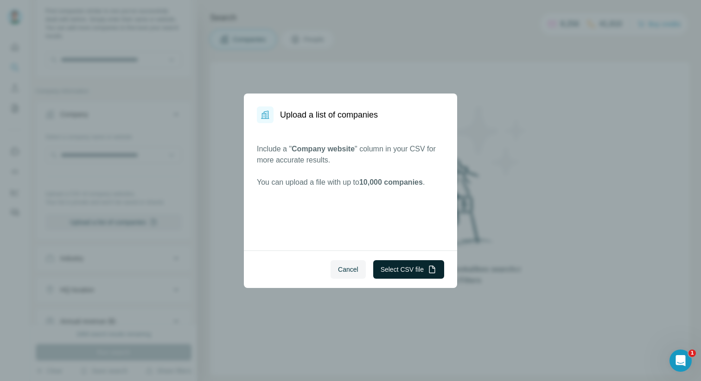
click at [388, 267] on button "Select CSV file" at bounding box center [408, 269] width 71 height 19
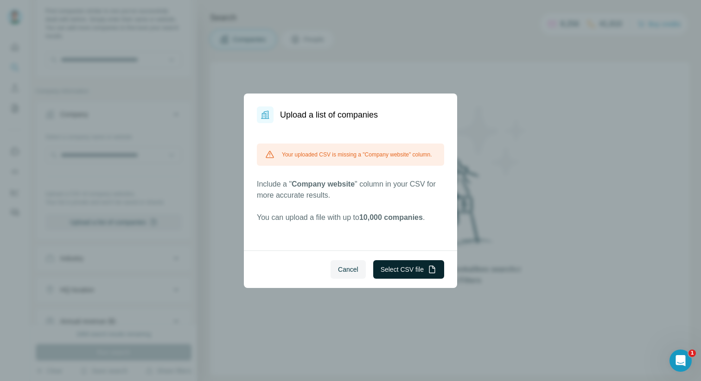
click at [392, 266] on button "Select CSV file" at bounding box center [408, 269] width 71 height 19
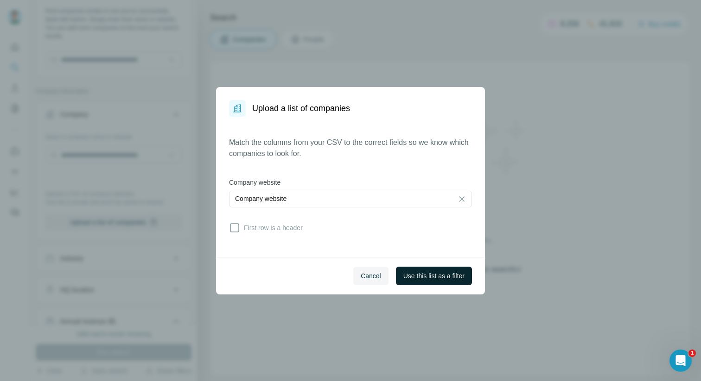
click at [411, 274] on span "Use this list as a filter" at bounding box center [433, 276] width 61 height 9
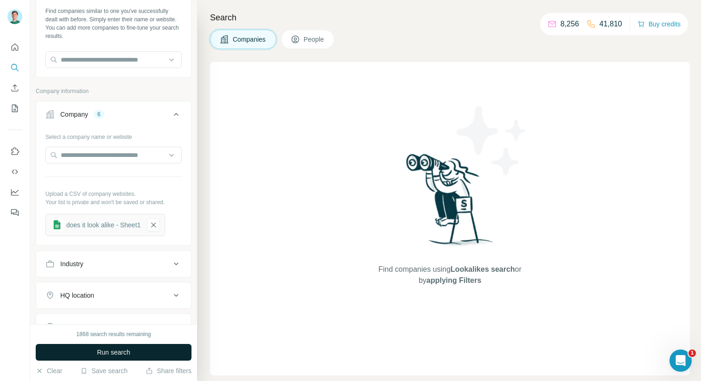
click at [137, 350] on button "Run search" at bounding box center [114, 352] width 156 height 17
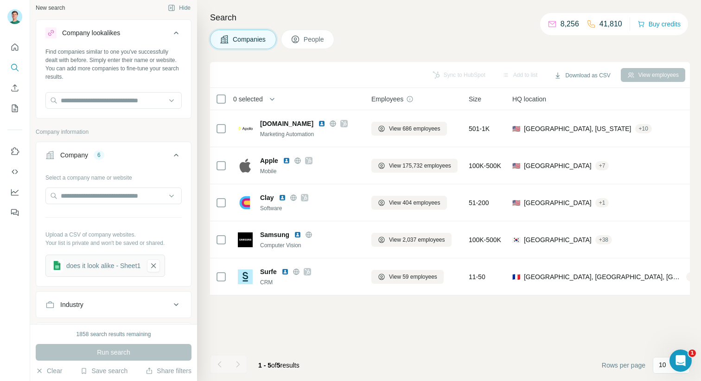
scroll to position [0, 0]
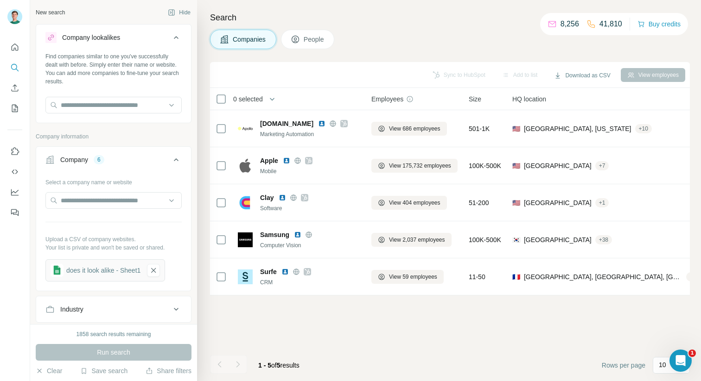
click at [140, 95] on div "Find companies similar to one you've successfully dealt with before. Simply ent…" at bounding box center [113, 86] width 155 height 69
click at [131, 104] on input "text" at bounding box center [113, 105] width 136 height 17
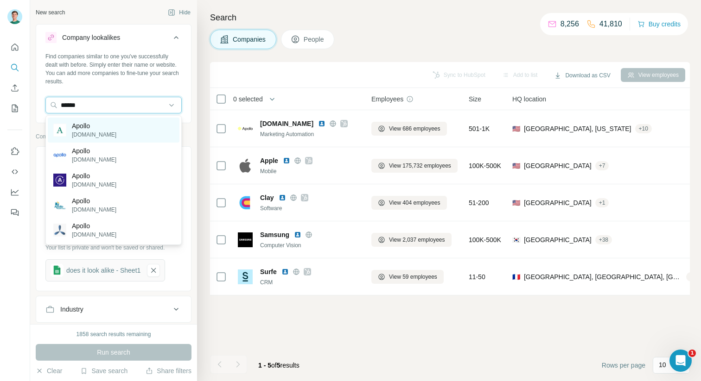
type input "******"
click at [115, 131] on div "Apollo apollo.com" at bounding box center [114, 130] width 132 height 25
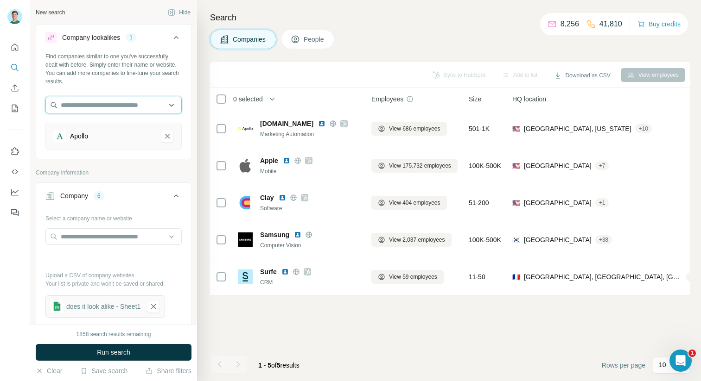
click at [84, 105] on input "text" at bounding box center [113, 105] width 136 height 17
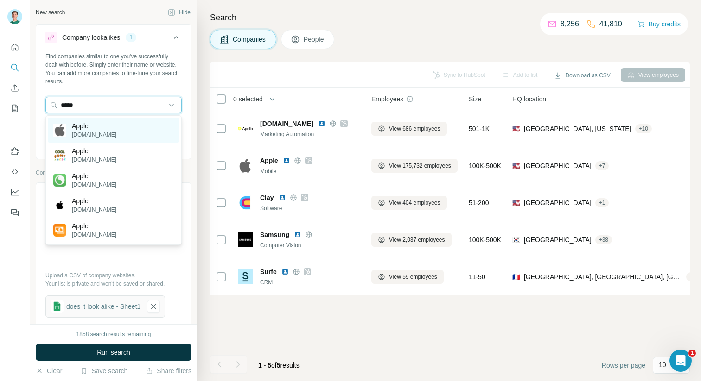
type input "*****"
click at [93, 124] on p "Apple" at bounding box center [94, 125] width 44 height 9
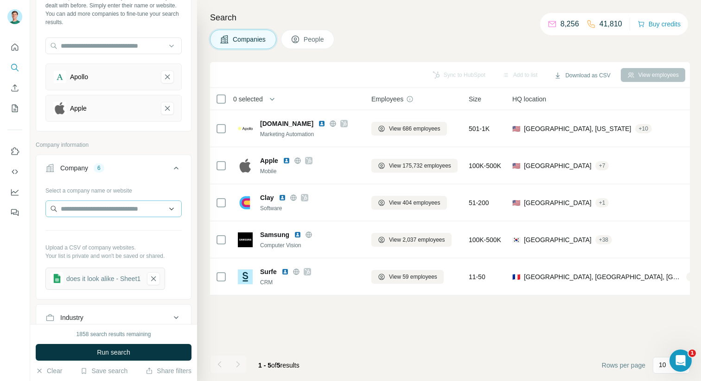
scroll to position [60, 0]
drag, startPoint x: 115, startPoint y: 277, endPoint x: 104, endPoint y: 283, distance: 12.5
click at [105, 282] on div "does it look alike - Sheet1" at bounding box center [103, 277] width 74 height 9
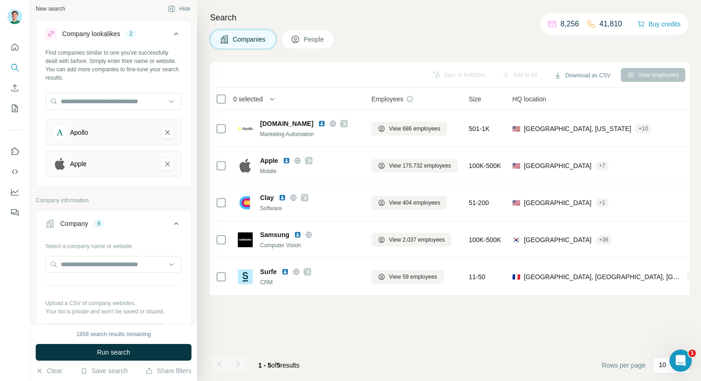
scroll to position [0, 0]
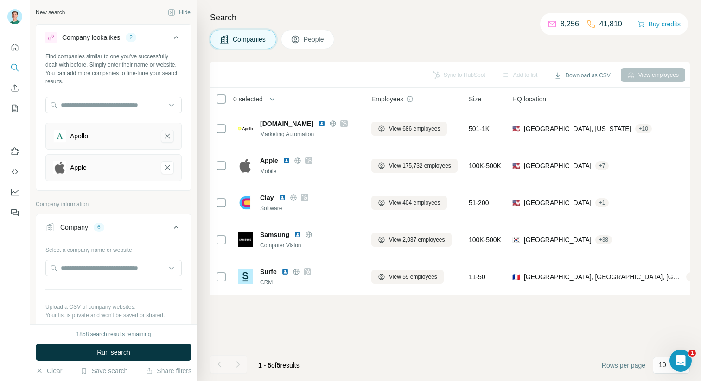
click at [169, 138] on icon "Apollo-remove-button" at bounding box center [167, 136] width 5 height 5
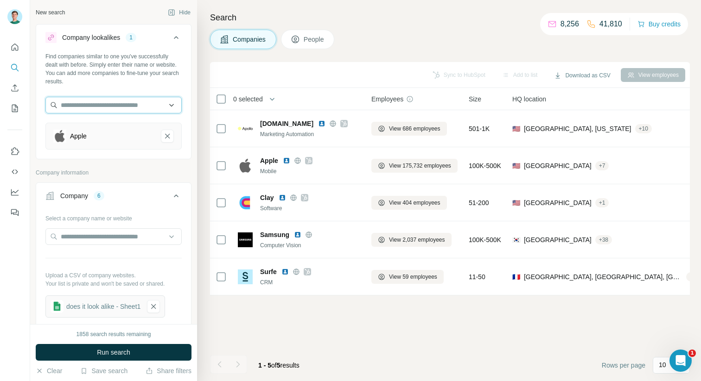
click at [90, 107] on input "text" at bounding box center [113, 105] width 136 height 17
click at [160, 301] on button "button" at bounding box center [153, 306] width 13 height 13
click at [89, 100] on input "text" at bounding box center [113, 105] width 136 height 17
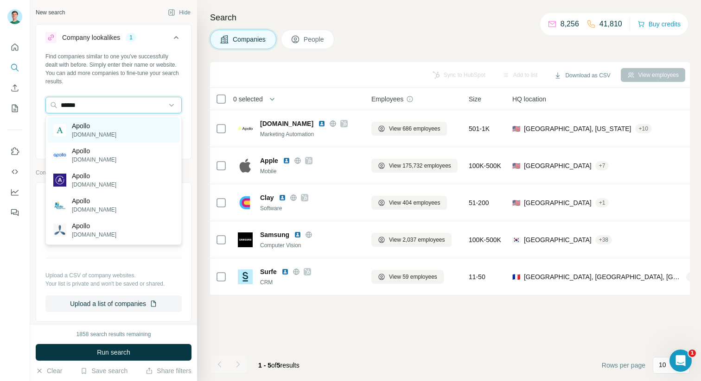
type input "******"
click at [101, 131] on div "Apollo apollo.com" at bounding box center [114, 130] width 132 height 25
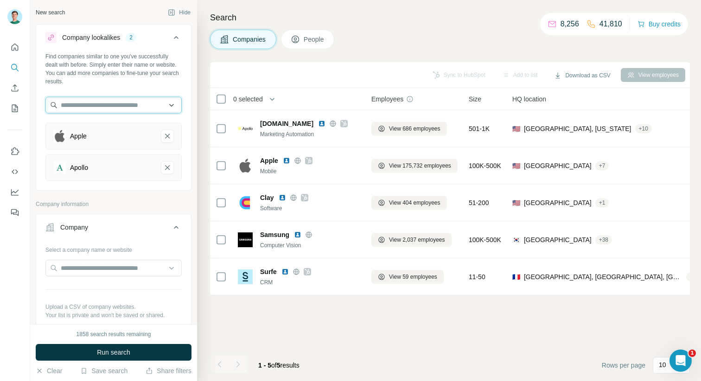
click at [95, 105] on input "text" at bounding box center [113, 105] width 136 height 17
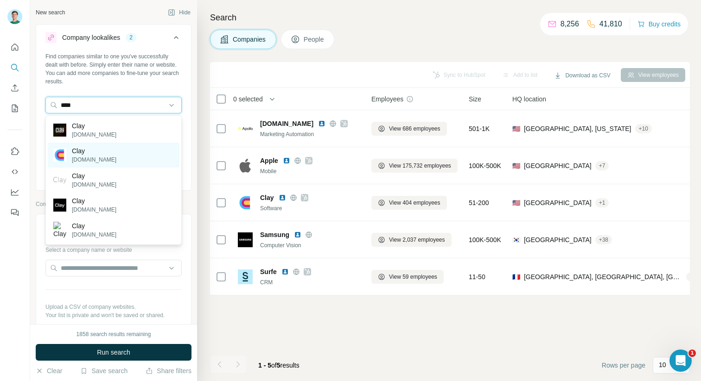
type input "****"
click at [89, 158] on p "[DOMAIN_NAME]" at bounding box center [94, 160] width 44 height 8
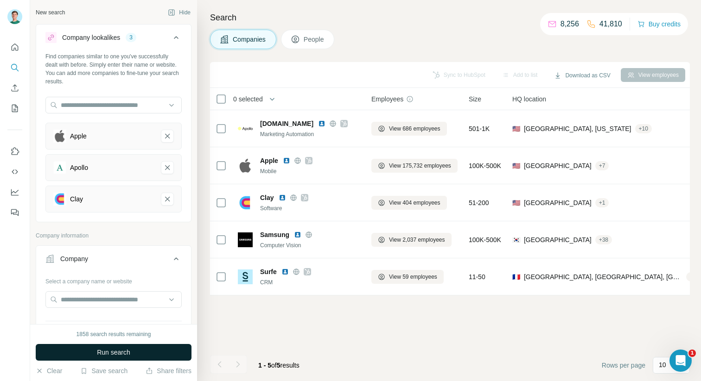
click at [121, 356] on span "Run search" at bounding box center [113, 352] width 33 height 9
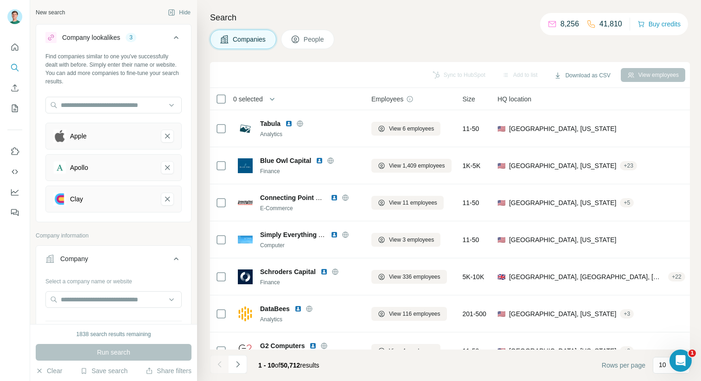
click at [221, 93] on th "0 selected" at bounding box center [284, 99] width 148 height 22
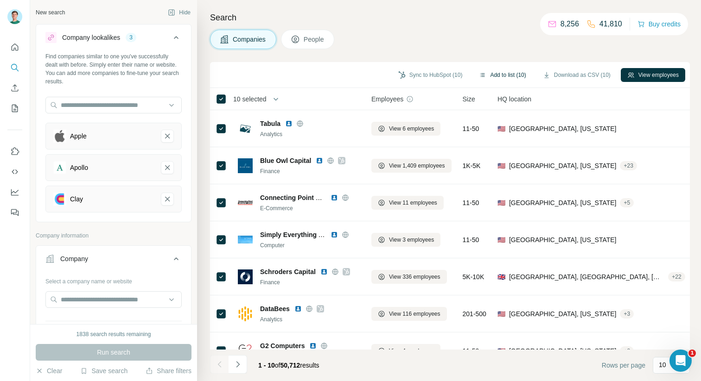
click at [493, 75] on button "Add to list (10)" at bounding box center [502, 75] width 60 height 14
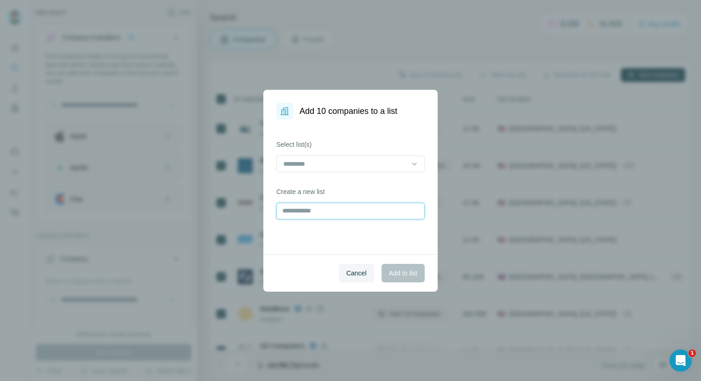
click at [309, 210] on input "text" at bounding box center [350, 211] width 148 height 17
type input "**********"
click at [397, 271] on span "Add to list" at bounding box center [403, 273] width 28 height 9
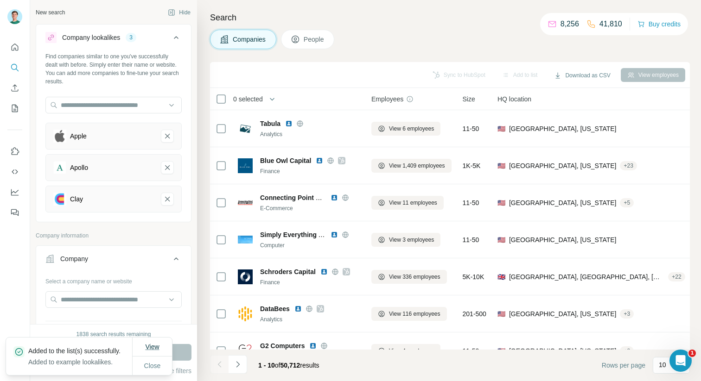
click at [154, 344] on span "View" at bounding box center [152, 346] width 14 height 7
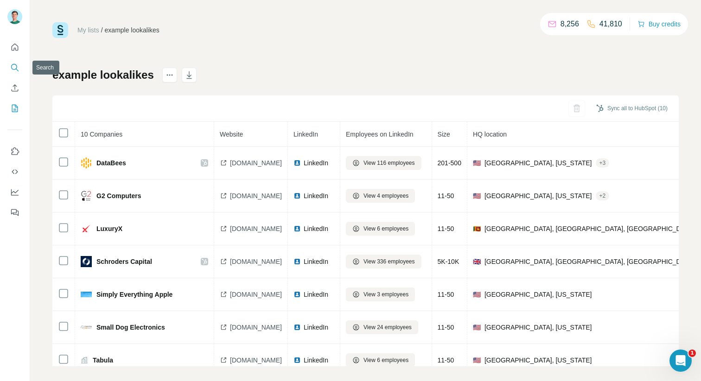
click at [19, 70] on icon "Search" at bounding box center [14, 67] width 9 height 9
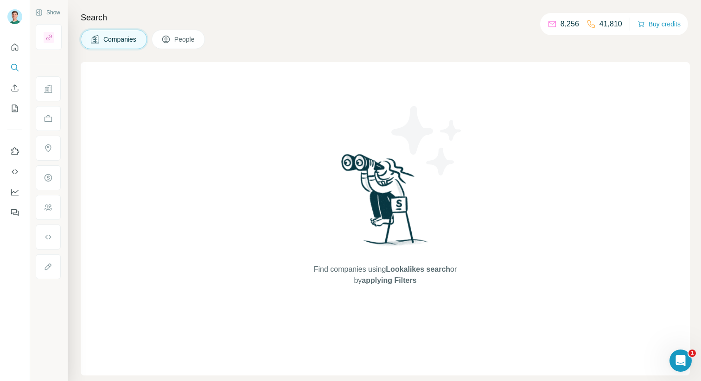
click at [121, 41] on span "Companies" at bounding box center [120, 39] width 34 height 9
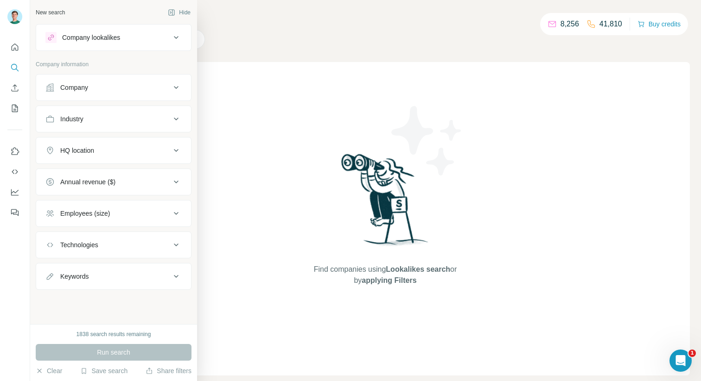
click at [107, 86] on div "Company" at bounding box center [107, 87] width 125 height 9
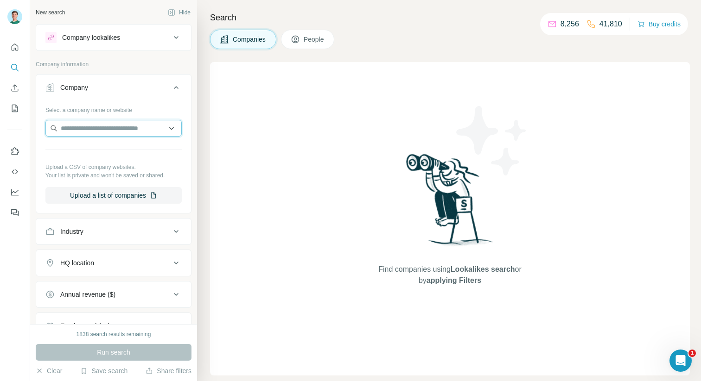
click at [170, 130] on input "text" at bounding box center [113, 128] width 136 height 17
click at [184, 171] on div "Select a company name or website Upload a CSV of company websites. Your list is…" at bounding box center [113, 156] width 155 height 109
click at [16, 109] on icon "My lists" at bounding box center [15, 108] width 5 height 6
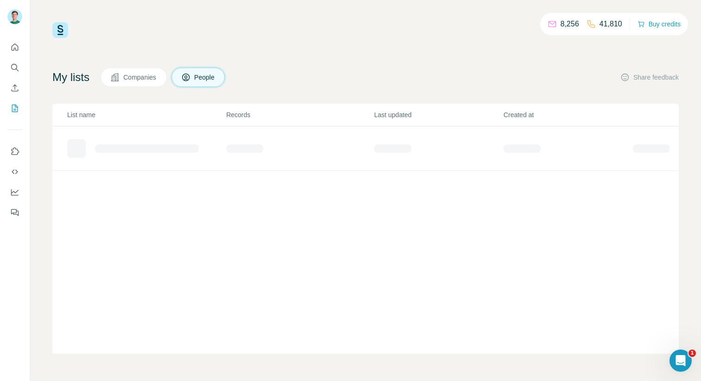
click at [140, 80] on span "Companies" at bounding box center [140, 77] width 34 height 9
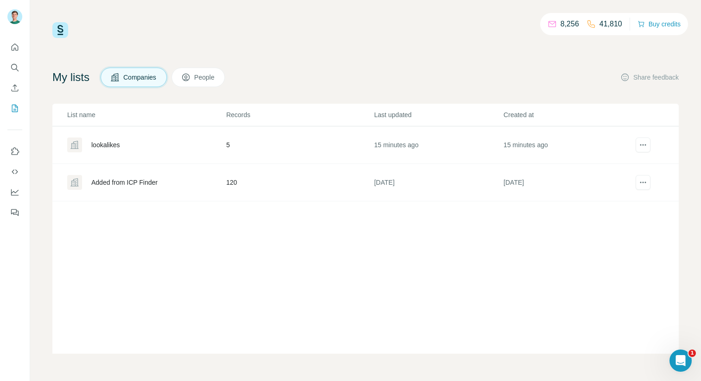
click at [140, 84] on button "Companies" at bounding box center [134, 77] width 66 height 19
click at [110, 146] on div "example lookalikes" at bounding box center [118, 144] width 55 height 9
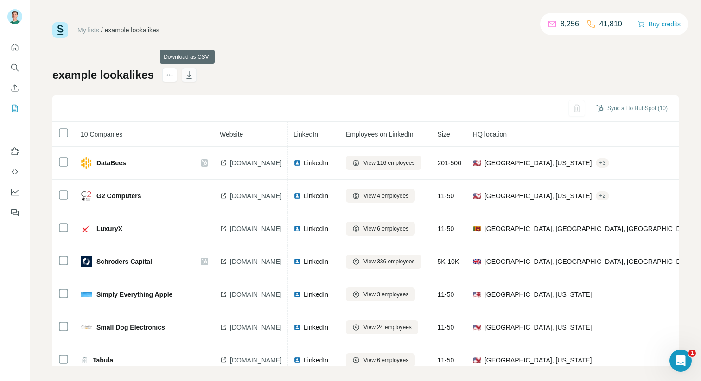
click at [185, 77] on icon "button" at bounding box center [188, 74] width 9 height 9
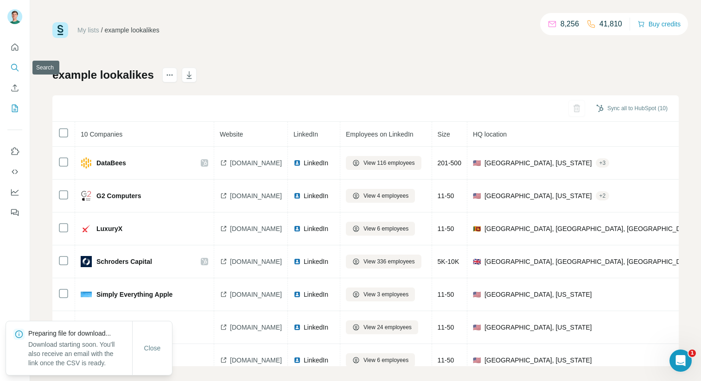
click at [16, 64] on icon "Search" at bounding box center [14, 67] width 6 height 6
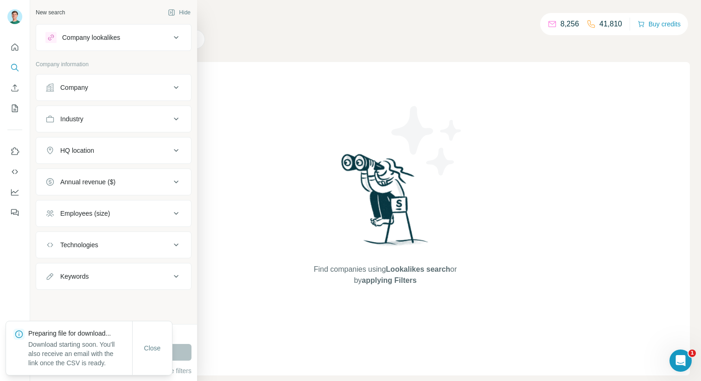
click at [94, 89] on div "Company" at bounding box center [107, 87] width 125 height 9
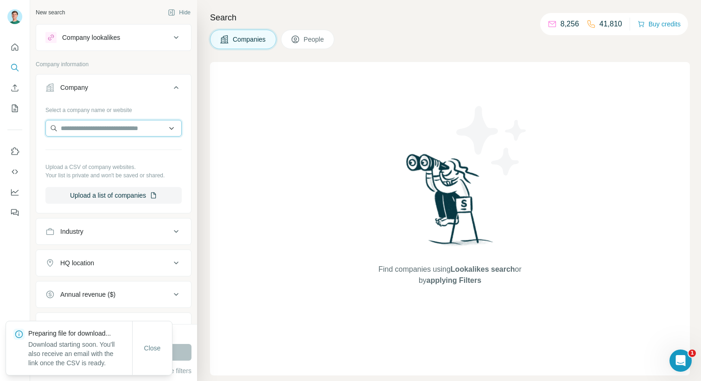
click at [95, 129] on input "text" at bounding box center [113, 128] width 136 height 17
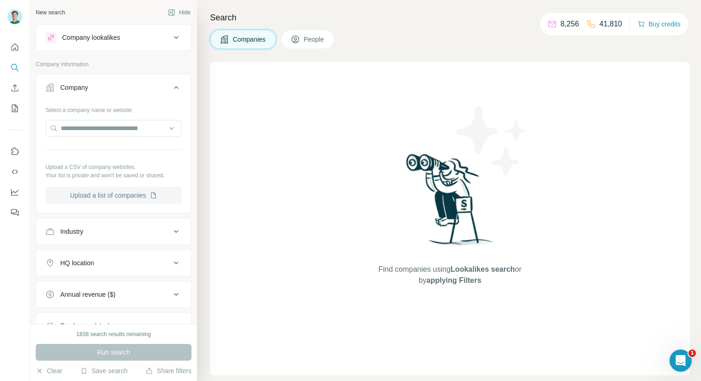
click at [104, 193] on button "Upload a list of companies" at bounding box center [113, 195] width 136 height 17
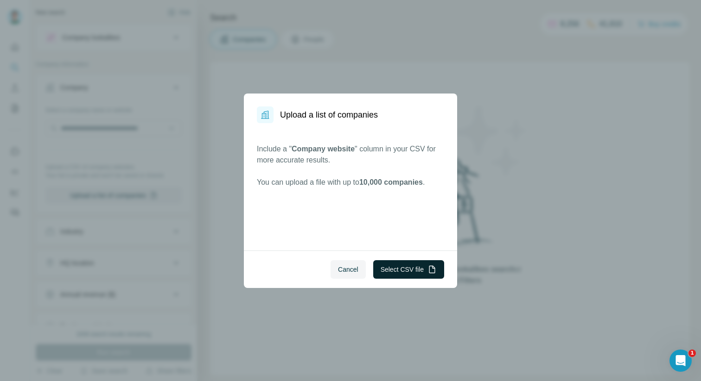
click at [409, 268] on button "Select CSV file" at bounding box center [408, 269] width 71 height 19
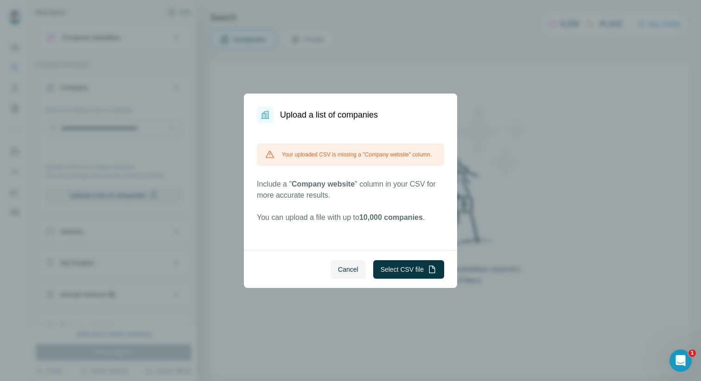
click at [356, 164] on div "Your uploaded CSV is missing a "Company website" column." at bounding box center [350, 155] width 187 height 22
click at [347, 268] on span "Cancel" at bounding box center [348, 269] width 20 height 9
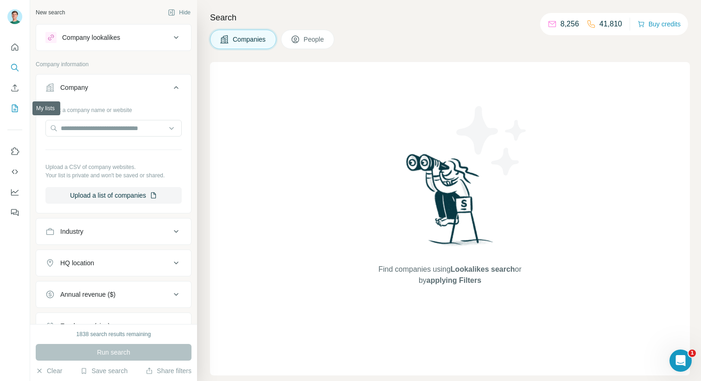
click at [19, 108] on button "My lists" at bounding box center [14, 108] width 15 height 17
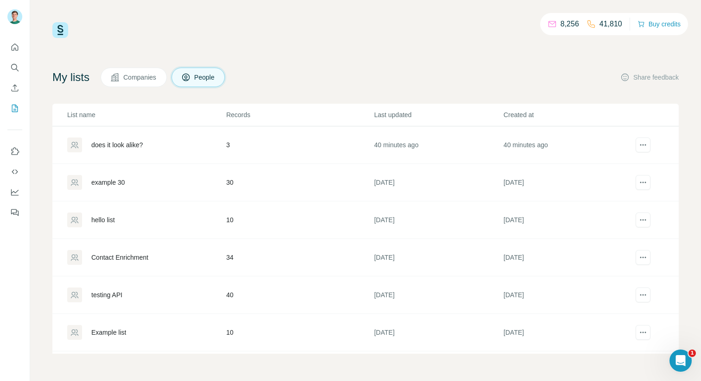
click at [140, 75] on span "Companies" at bounding box center [140, 77] width 34 height 9
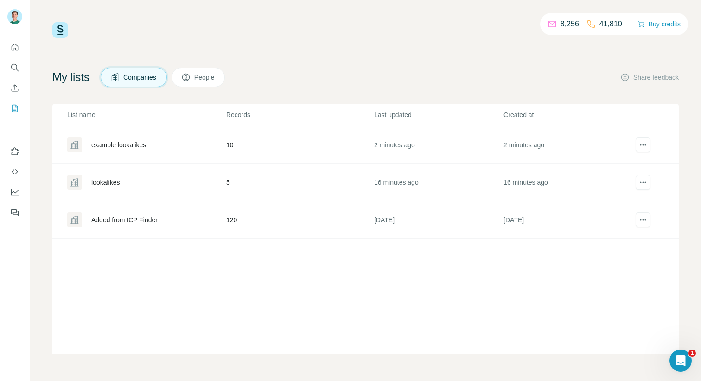
click at [132, 140] on div "example lookalikes" at bounding box center [146, 145] width 158 height 15
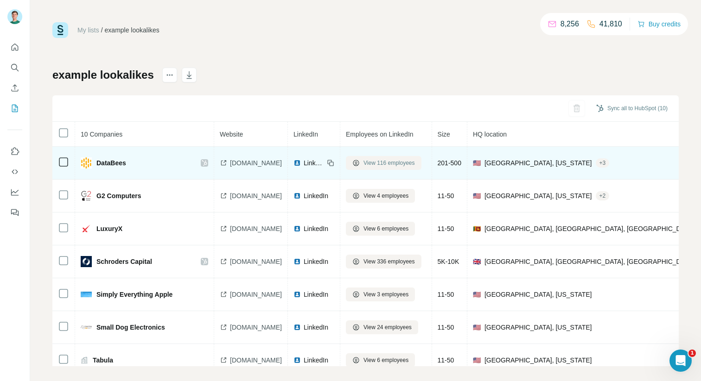
click span "View 116 employees"
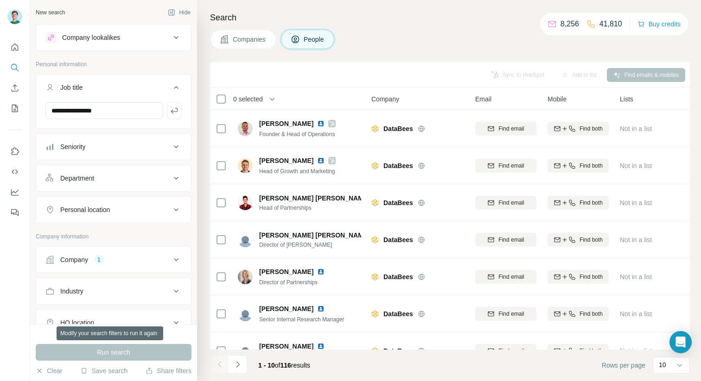
type input "**********"
click at [125, 353] on div "Run search" at bounding box center [114, 352] width 156 height 17
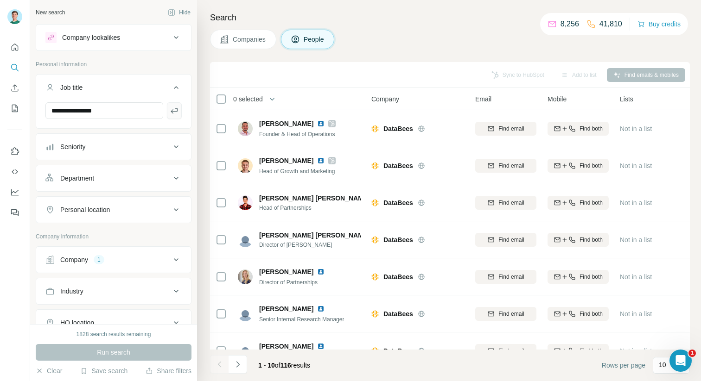
click at [179, 110] on button "button" at bounding box center [174, 110] width 15 height 17
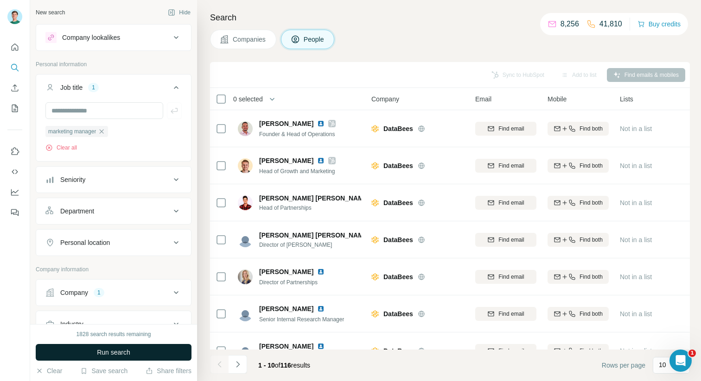
click at [112, 354] on span "Run search" at bounding box center [113, 352] width 33 height 9
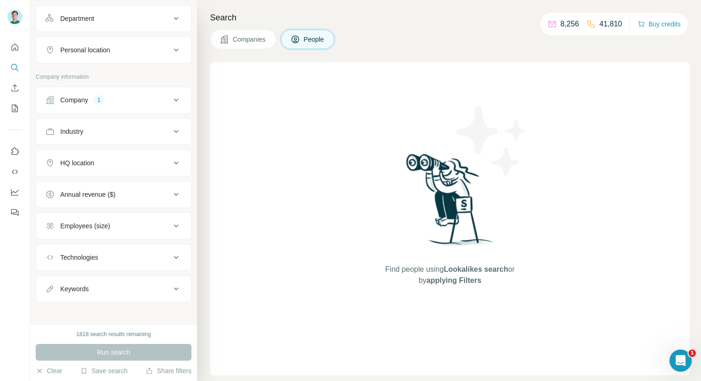
scroll to position [197, 0]
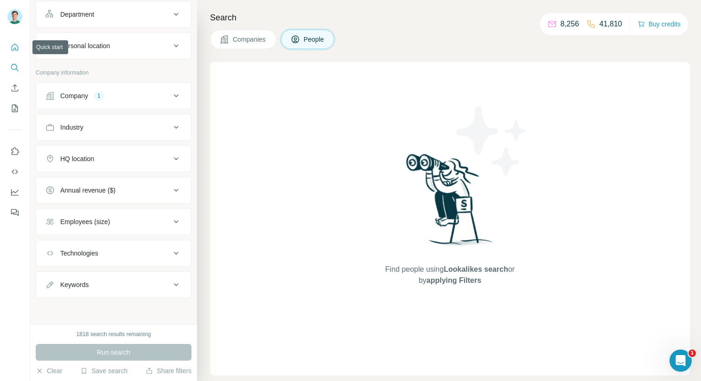
click at [15, 47] on icon "Quick start" at bounding box center [14, 47] width 9 height 9
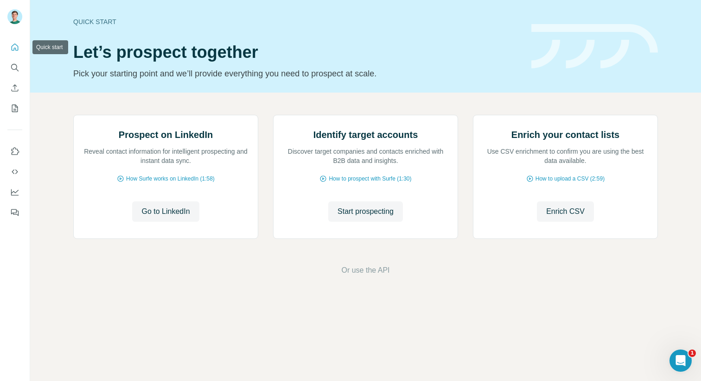
click at [17, 66] on icon "Search" at bounding box center [14, 67] width 9 height 9
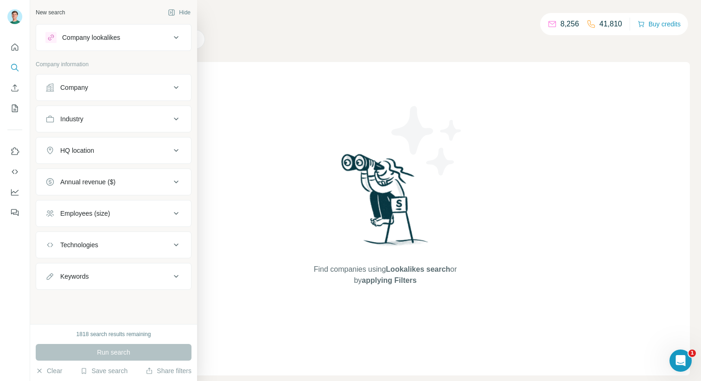
click at [47, 44] on button "Company lookalikes" at bounding box center [113, 37] width 155 height 22
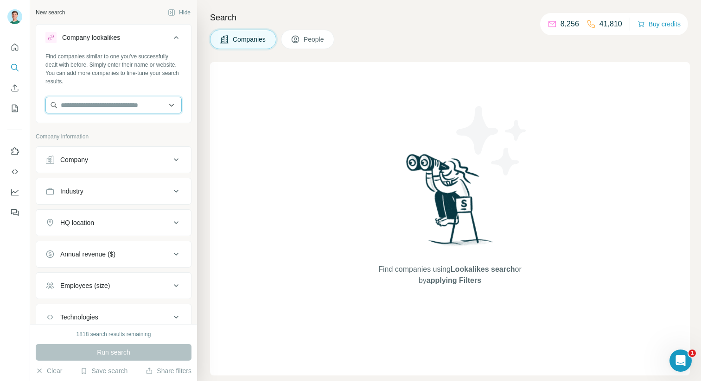
click at [115, 105] on input "text" at bounding box center [113, 105] width 136 height 17
click at [162, 97] on input "text" at bounding box center [113, 105] width 136 height 17
click at [156, 77] on div "Find companies similar to one you've successfully dealt with before. Simply ent…" at bounding box center [113, 68] width 136 height 33
click at [307, 33] on button "People" at bounding box center [308, 39] width 54 height 19
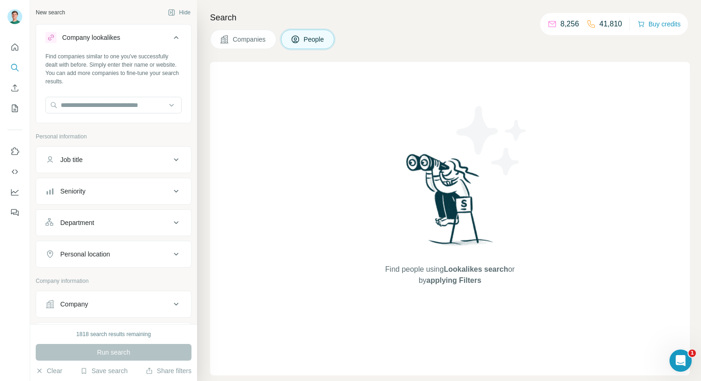
click at [102, 159] on div "Job title" at bounding box center [107, 159] width 125 height 9
